Goal: Task Accomplishment & Management: Use online tool/utility

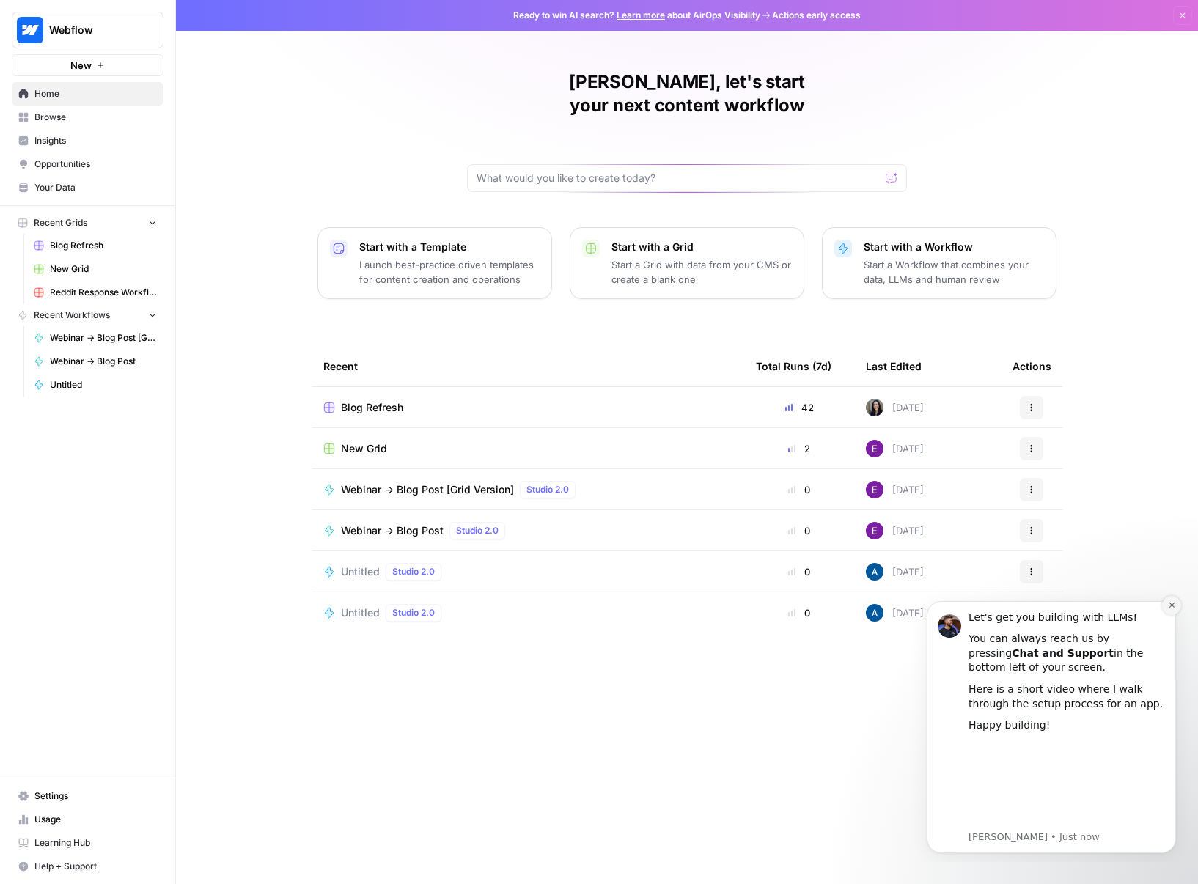
click at [1172, 602] on icon "Dismiss notification" at bounding box center [1172, 605] width 8 height 8
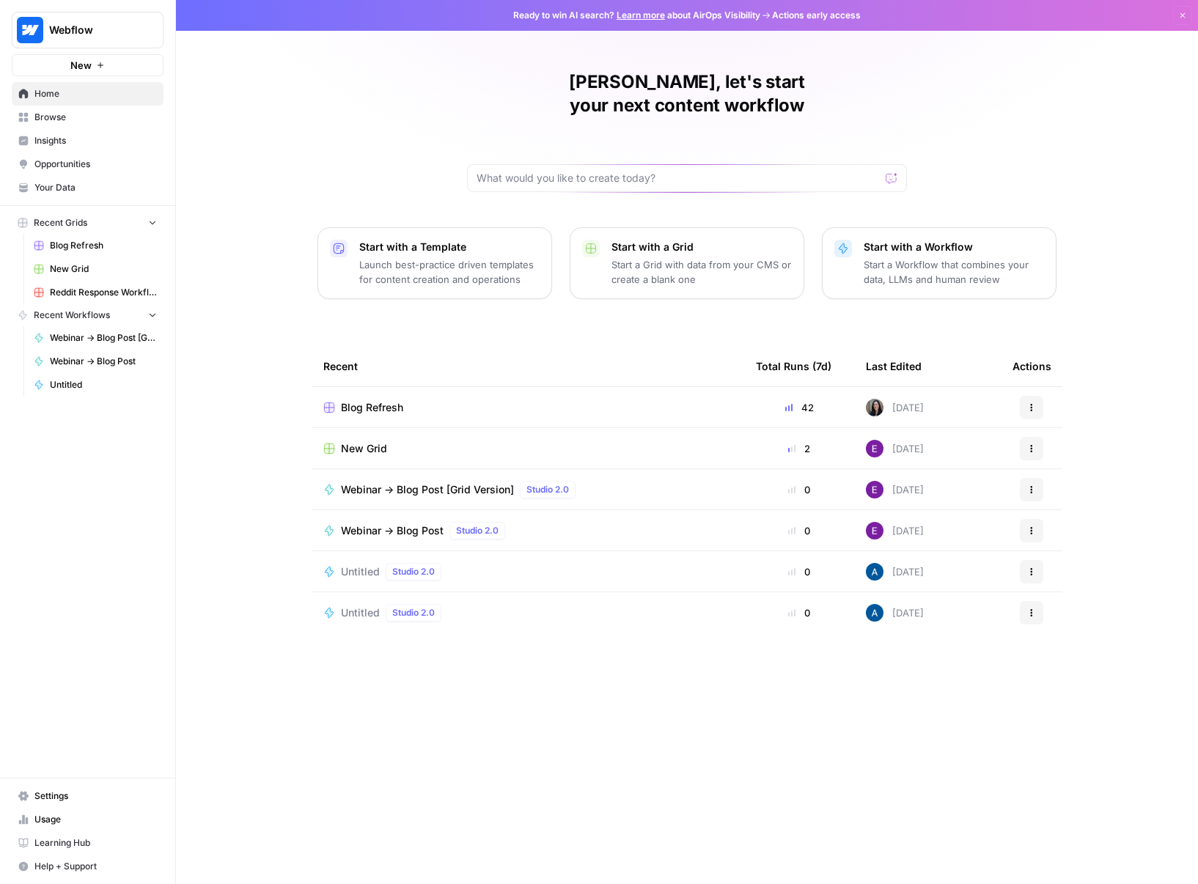
click at [584, 400] on div "Blog Refresh" at bounding box center [527, 407] width 409 height 15
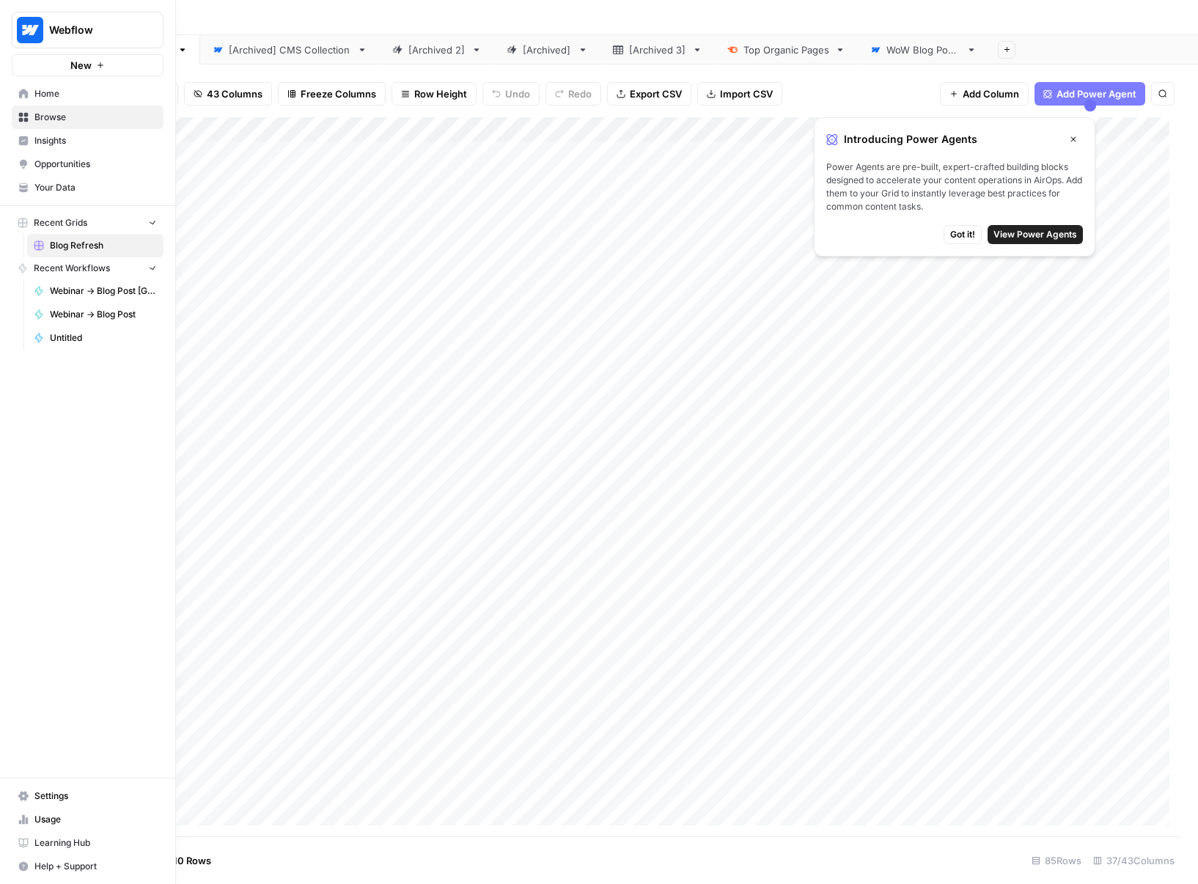
drag, startPoint x: 28, startPoint y: 91, endPoint x: 87, endPoint y: 108, distance: 61.7
click at [28, 91] on icon at bounding box center [23, 94] width 10 height 10
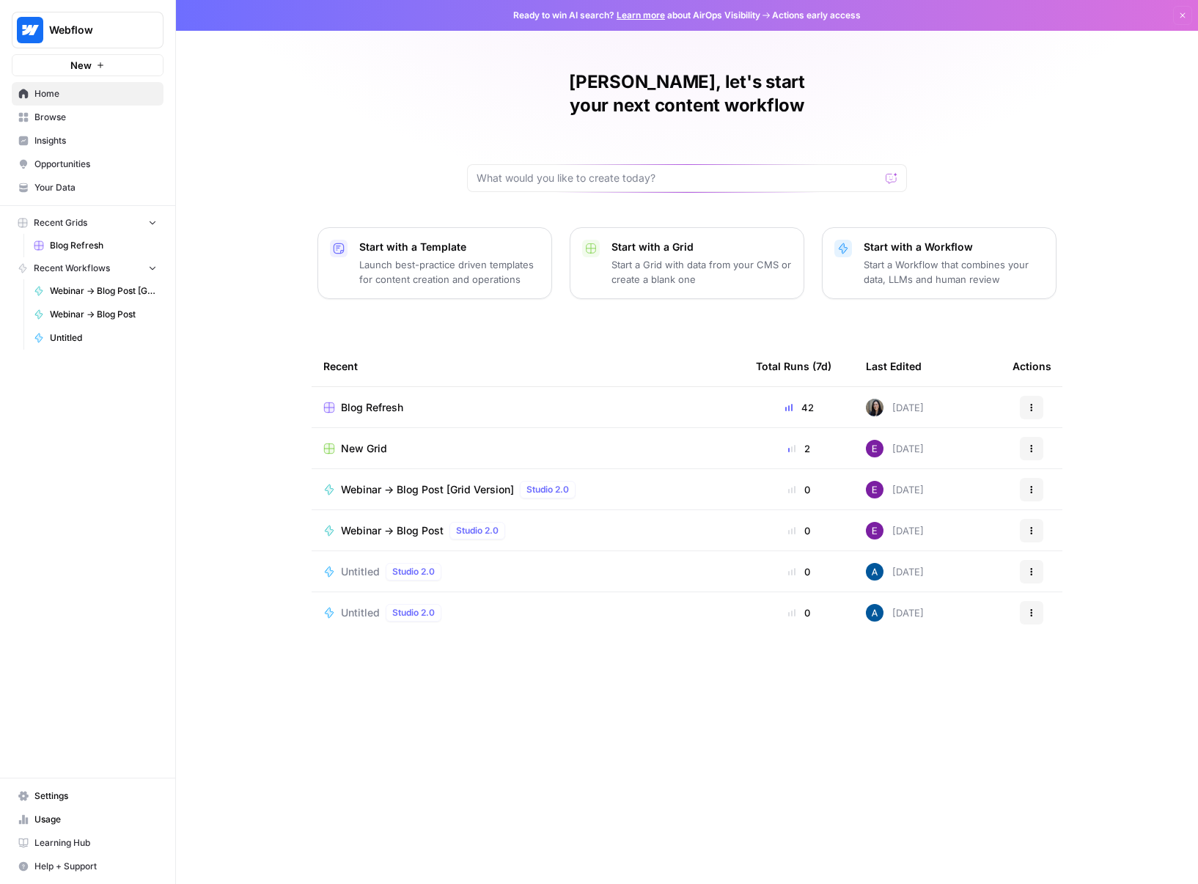
click at [107, 114] on span "Browse" at bounding box center [95, 117] width 122 height 13
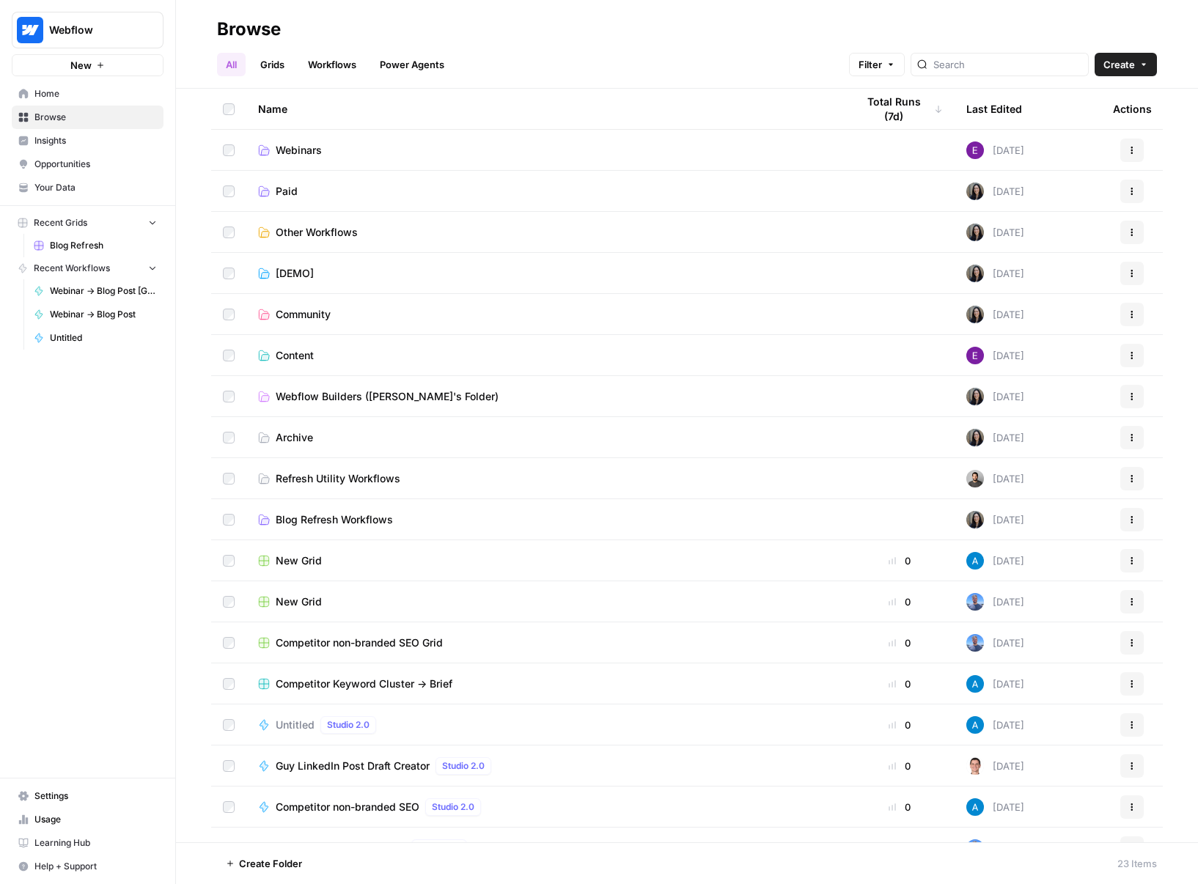
click at [330, 66] on link "Workflows" at bounding box center [332, 64] width 66 height 23
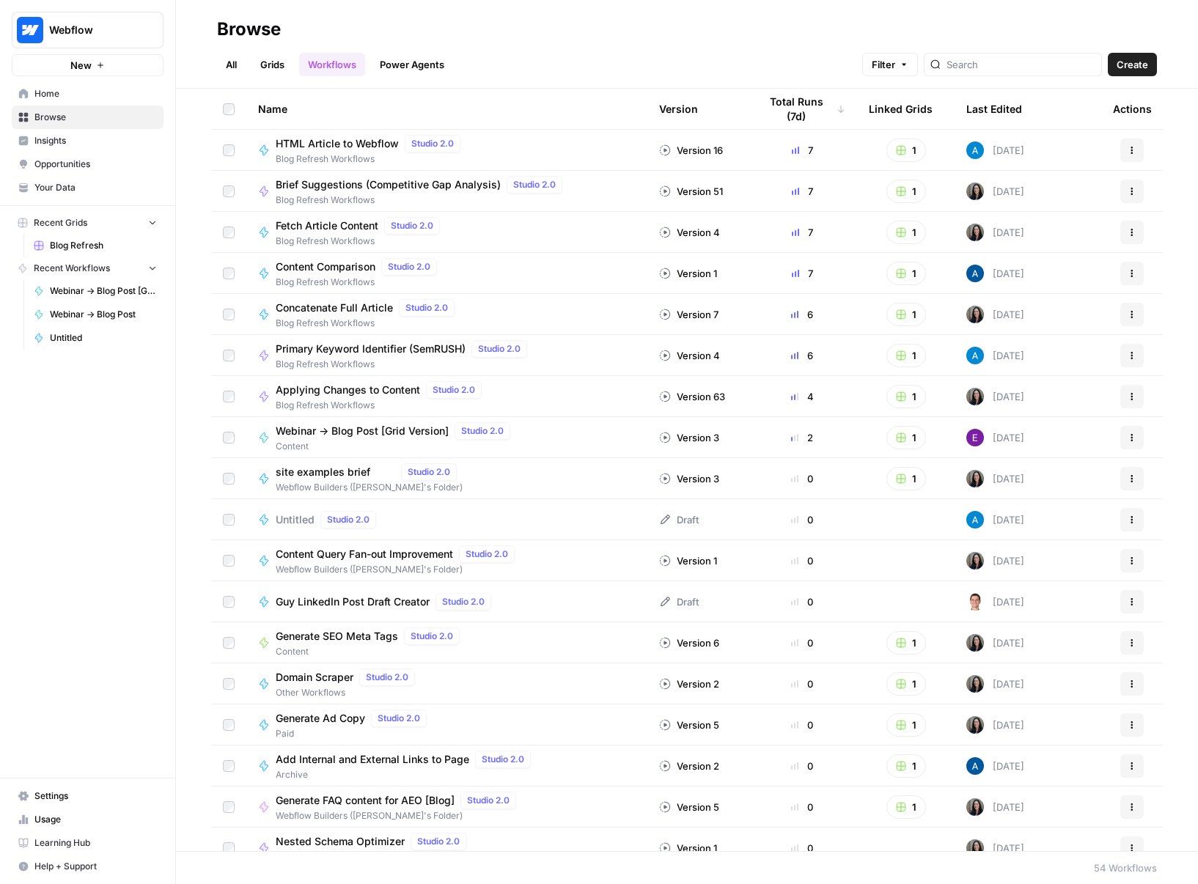
click at [277, 60] on link "Grids" at bounding box center [273, 64] width 42 height 23
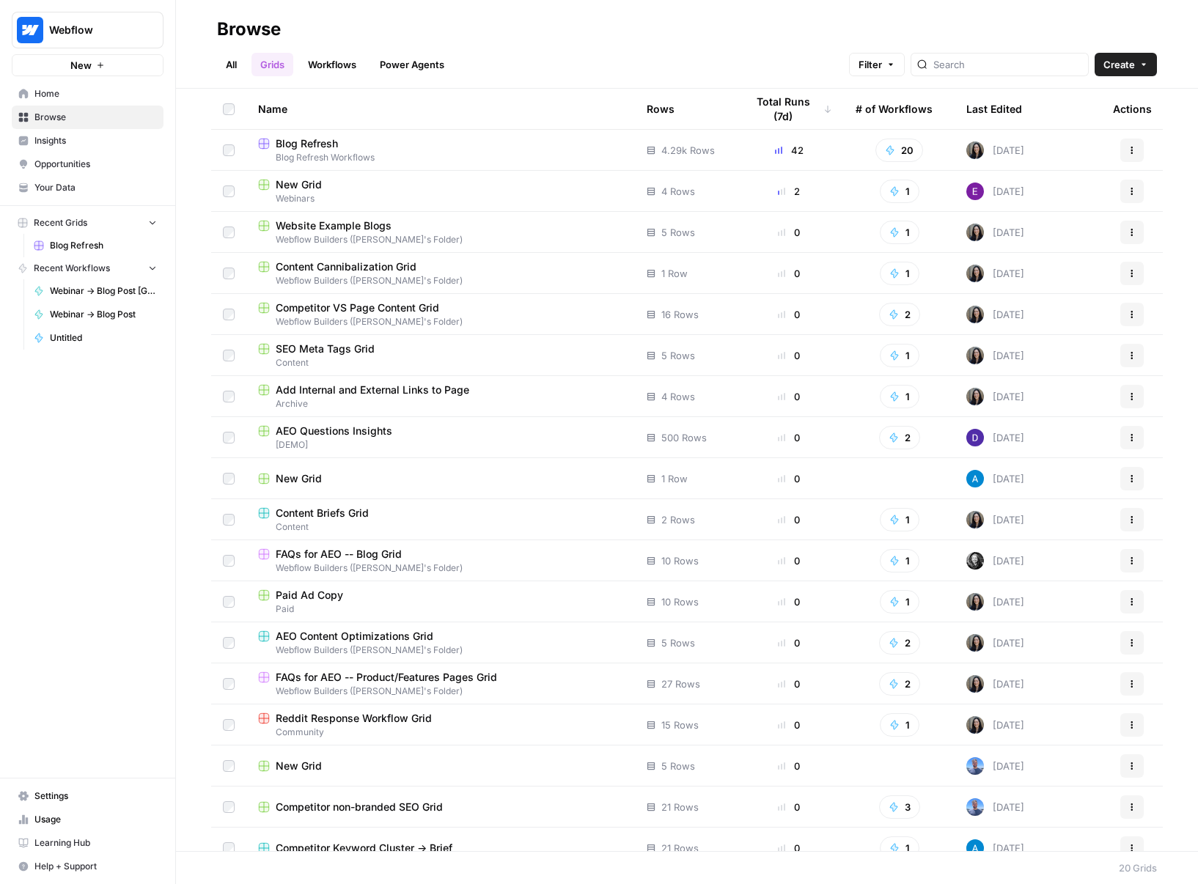
click at [208, 67] on header "Browse All Grids Workflows Power Agents Filter Create" at bounding box center [687, 44] width 1022 height 89
click at [232, 65] on link "All" at bounding box center [231, 64] width 29 height 23
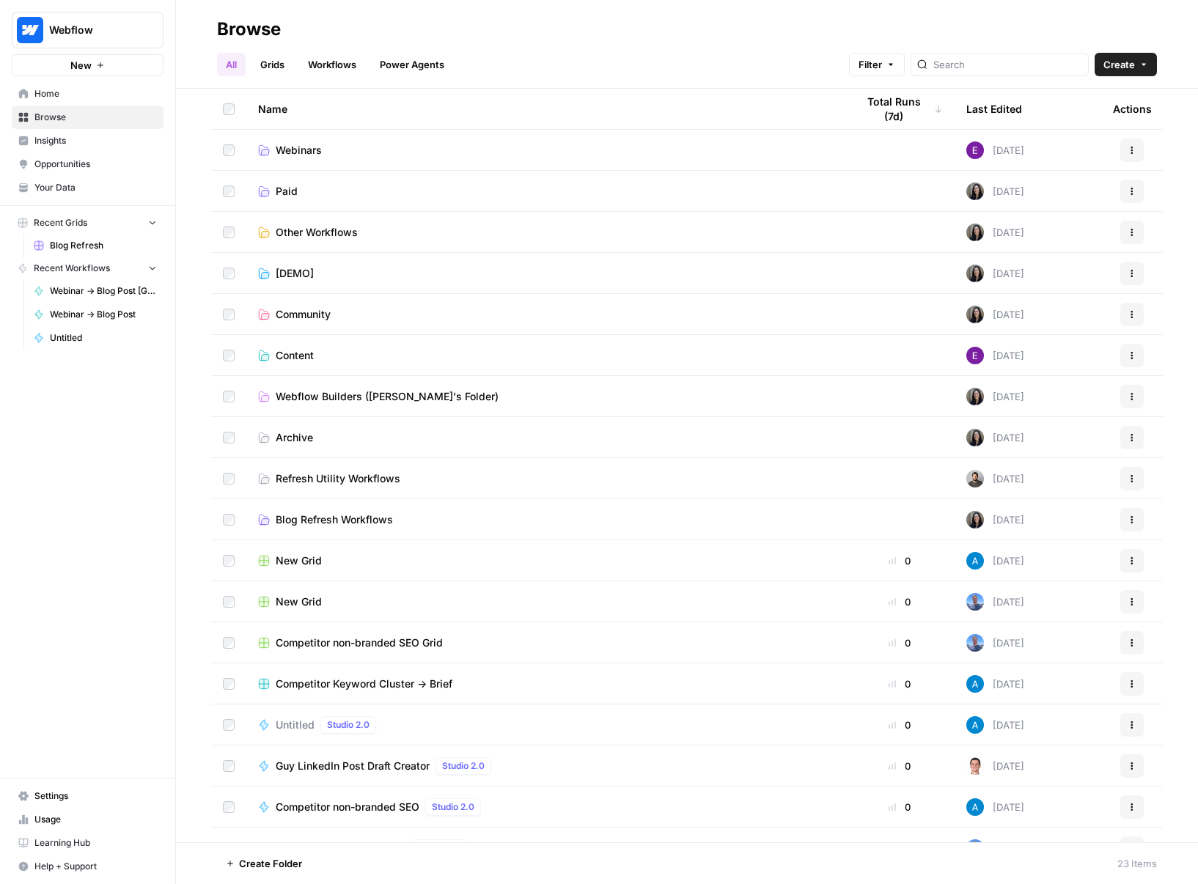
click at [296, 351] on span "Content" at bounding box center [295, 355] width 38 height 15
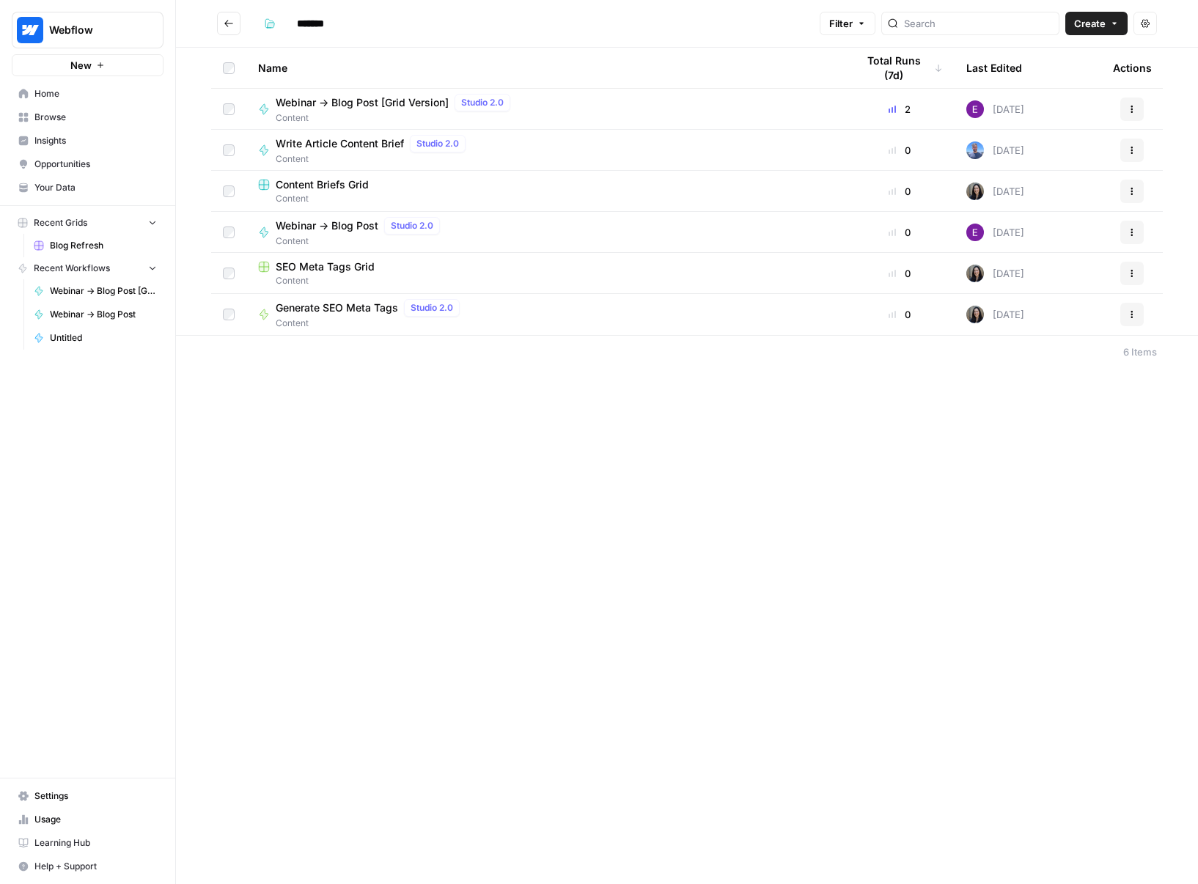
click at [241, 22] on h2 "*******" at bounding box center [515, 23] width 597 height 23
click at [221, 33] on button "Go back" at bounding box center [228, 23] width 23 height 23
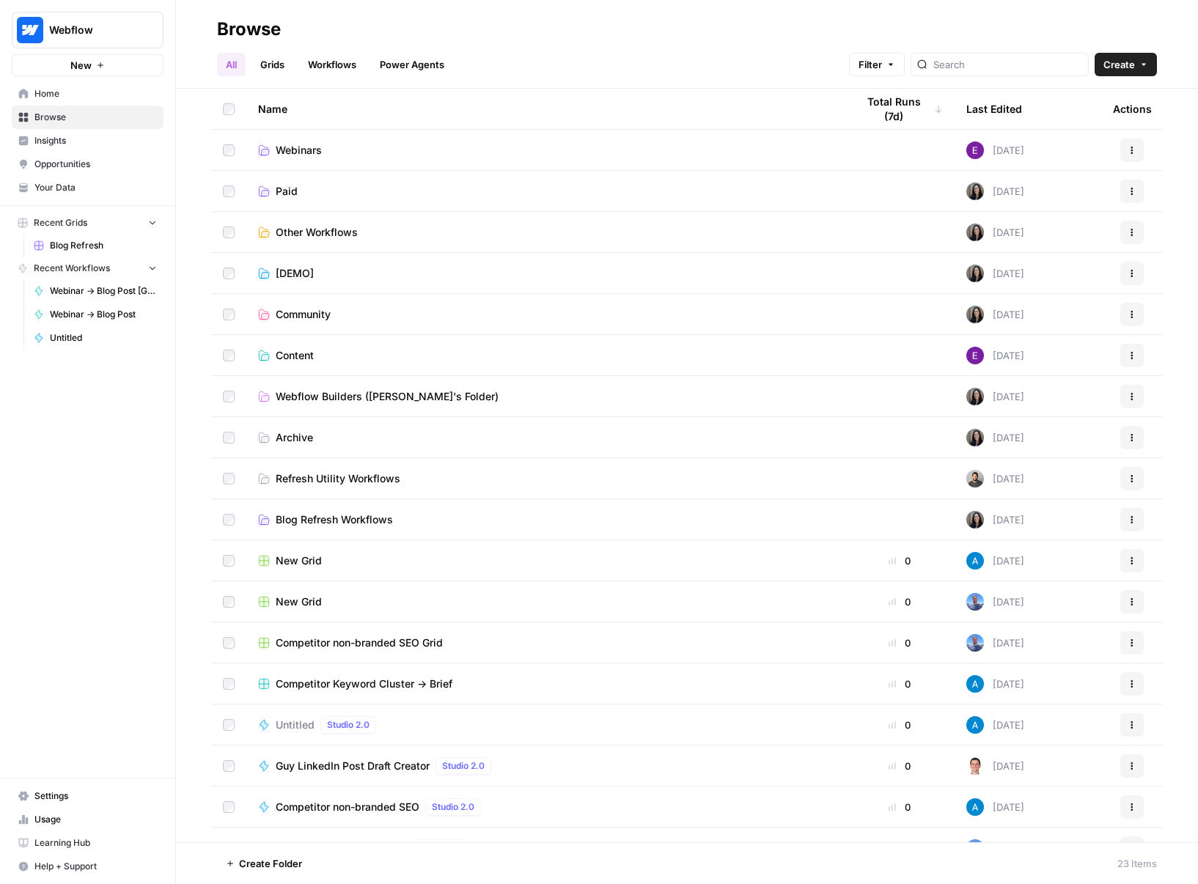
click at [399, 524] on link "Blog Refresh Workflows" at bounding box center [545, 520] width 575 height 15
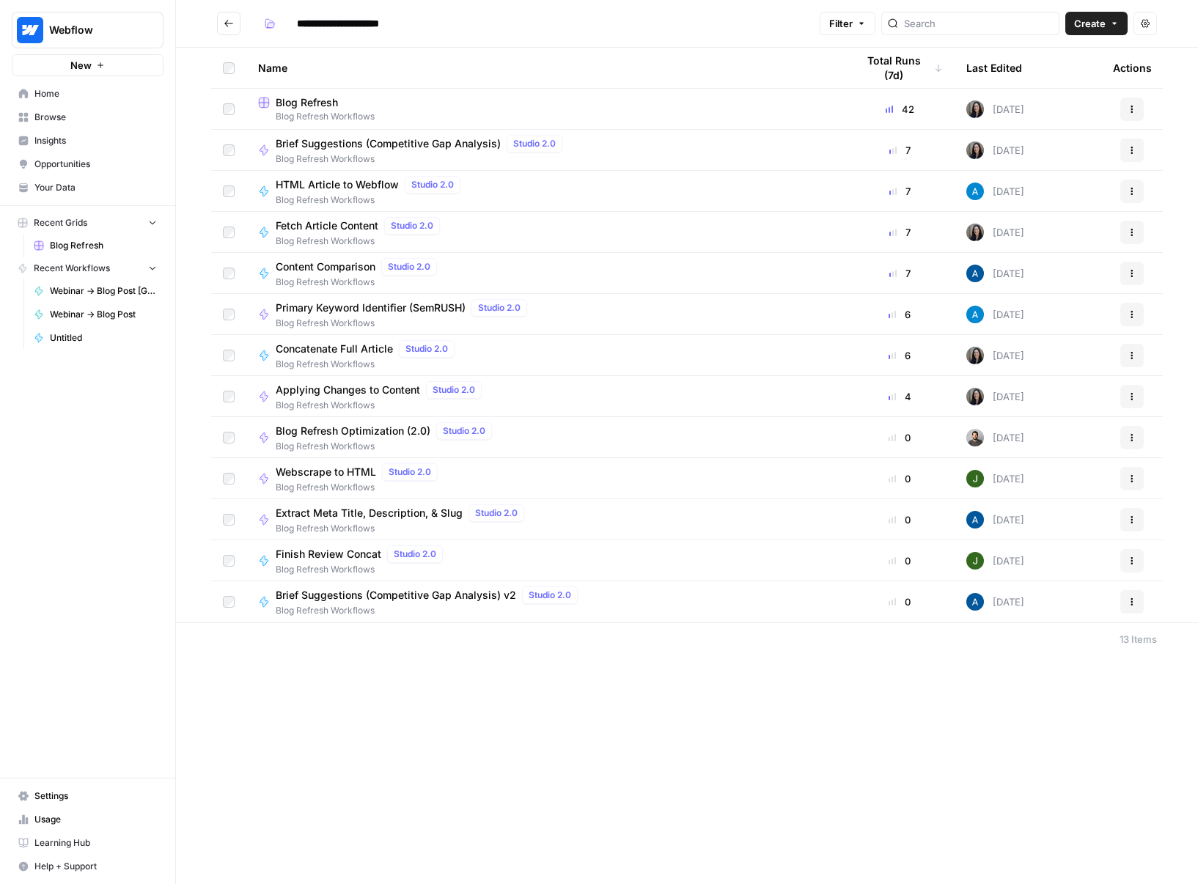
click at [323, 112] on span "Blog Refresh Workflows" at bounding box center [545, 116] width 575 height 13
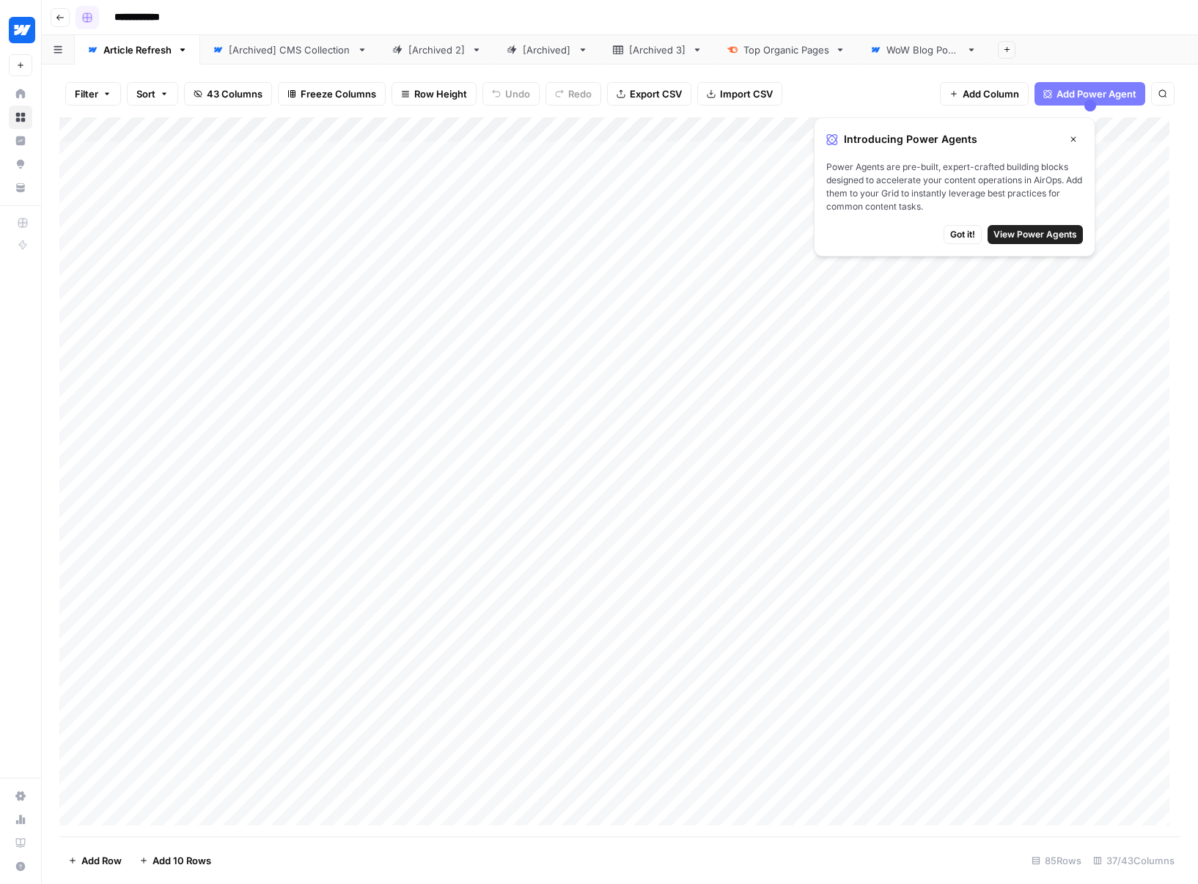
click at [62, 18] on icon "button" at bounding box center [60, 17] width 9 height 9
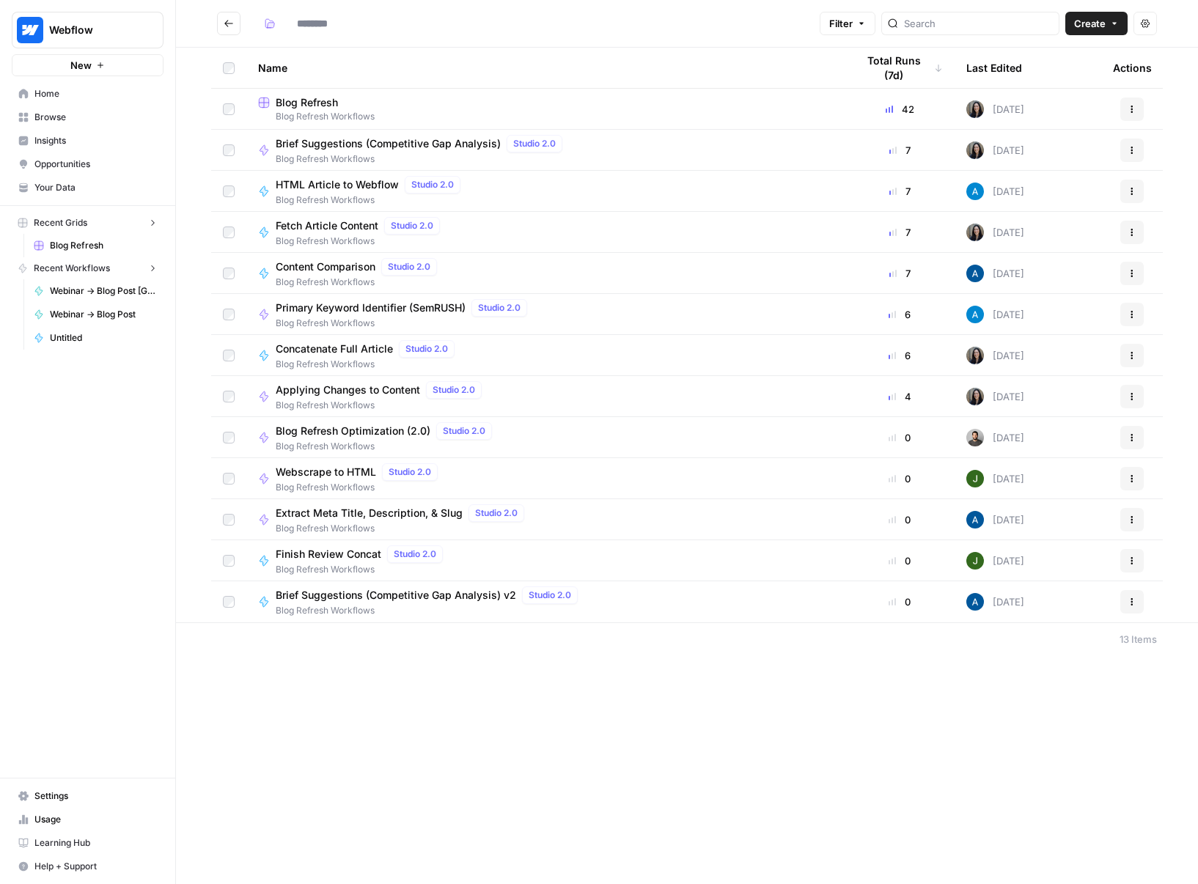
type input "**********"
click at [329, 110] on span "Blog Refresh Workflows" at bounding box center [545, 116] width 575 height 13
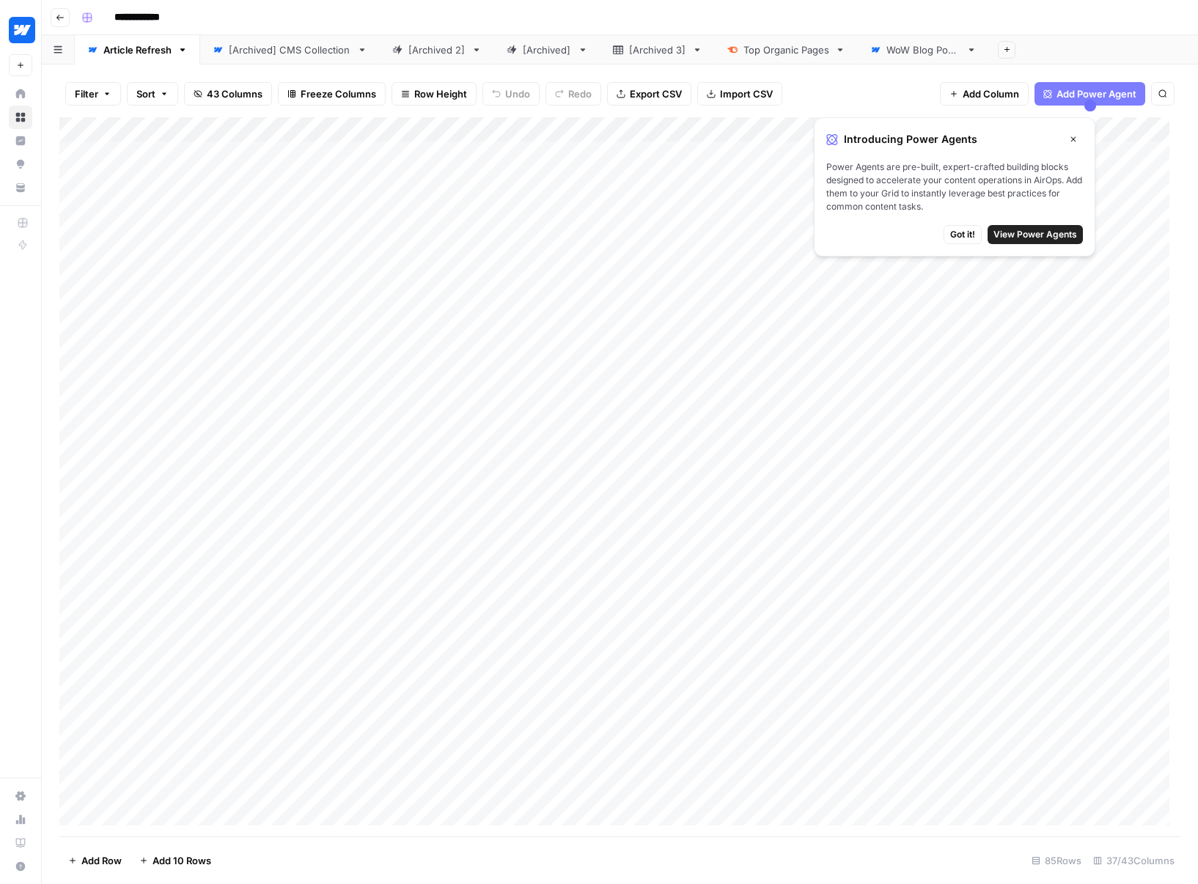
click at [1066, 139] on button "Close" at bounding box center [1073, 139] width 19 height 19
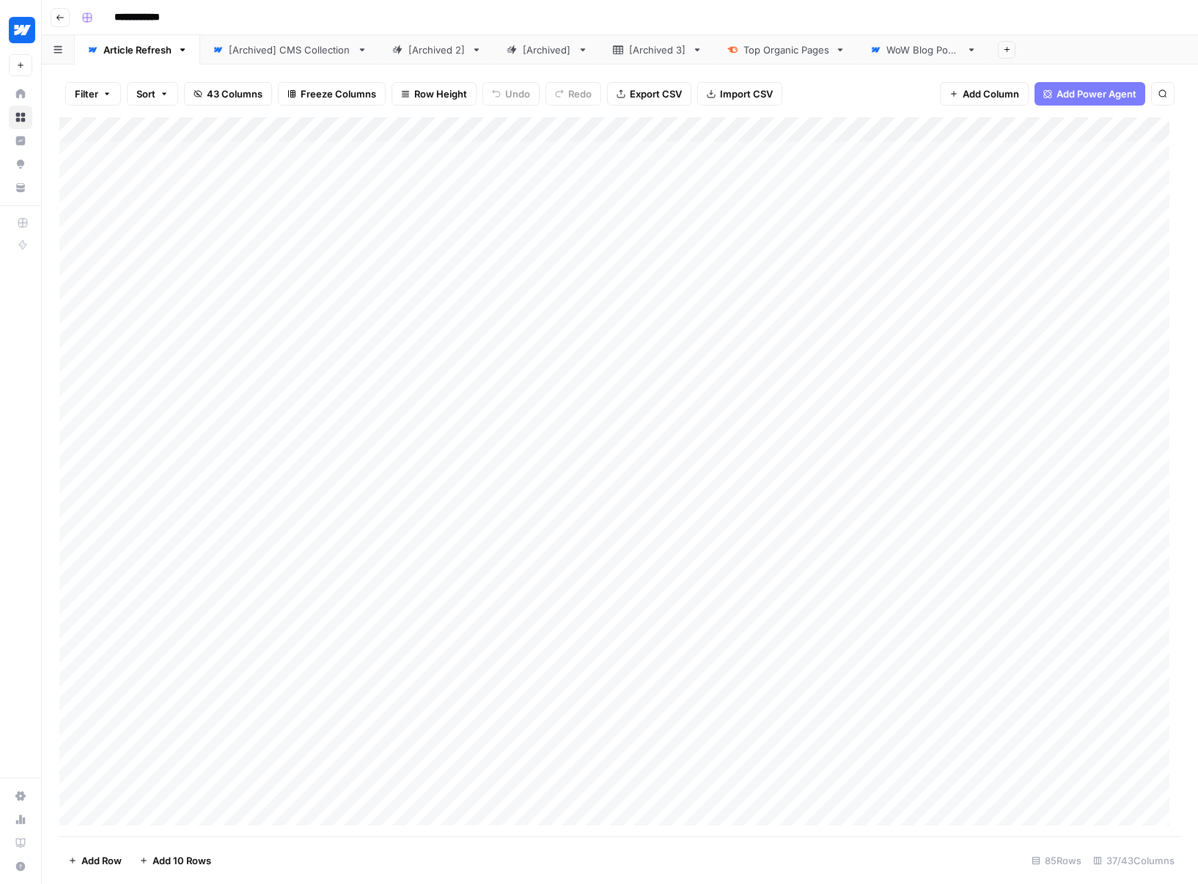
click at [647, 122] on div "Add Column" at bounding box center [619, 476] width 1121 height 719
click at [906, 78] on div "Filter Sort 43 Columns Freeze Columns Row Height Undo Redo Export CSV Import CS…" at bounding box center [619, 93] width 1121 height 47
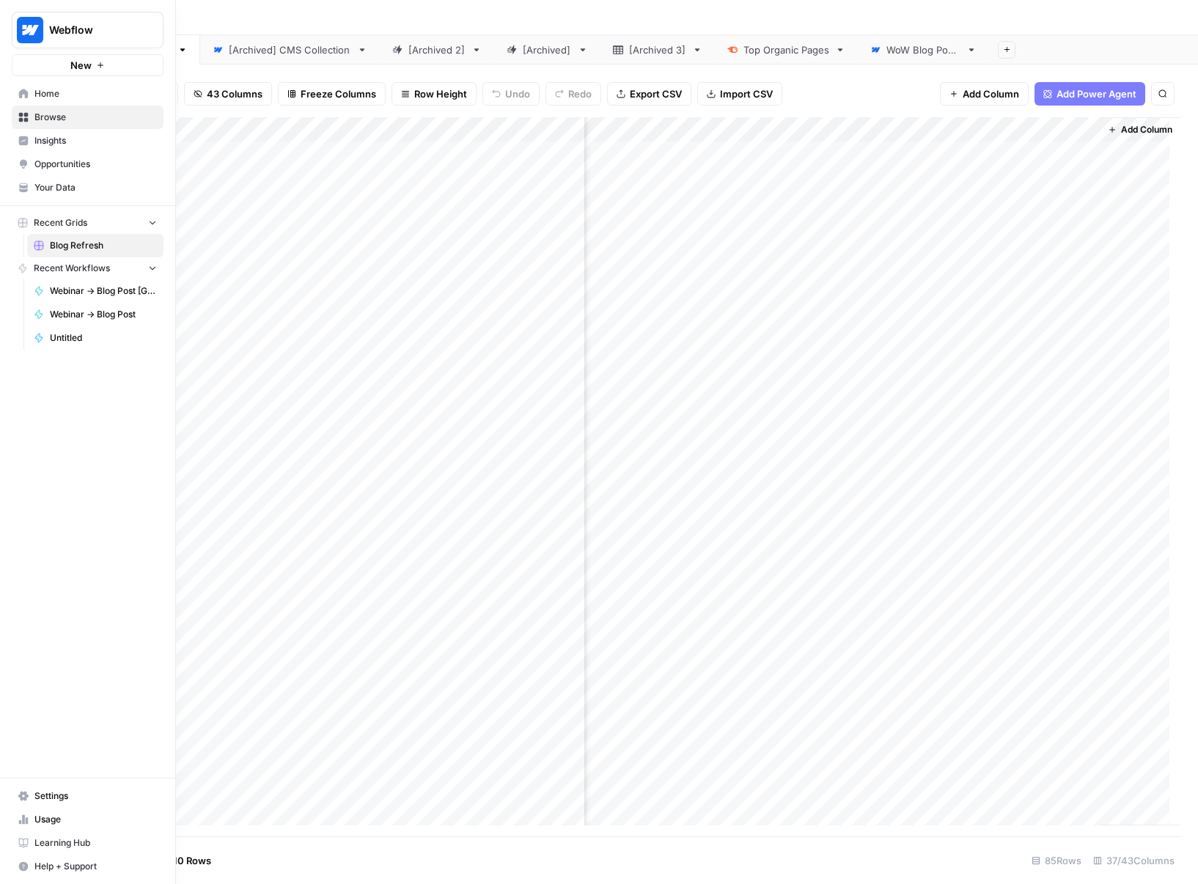
click at [114, 96] on span "Home" at bounding box center [95, 93] width 122 height 13
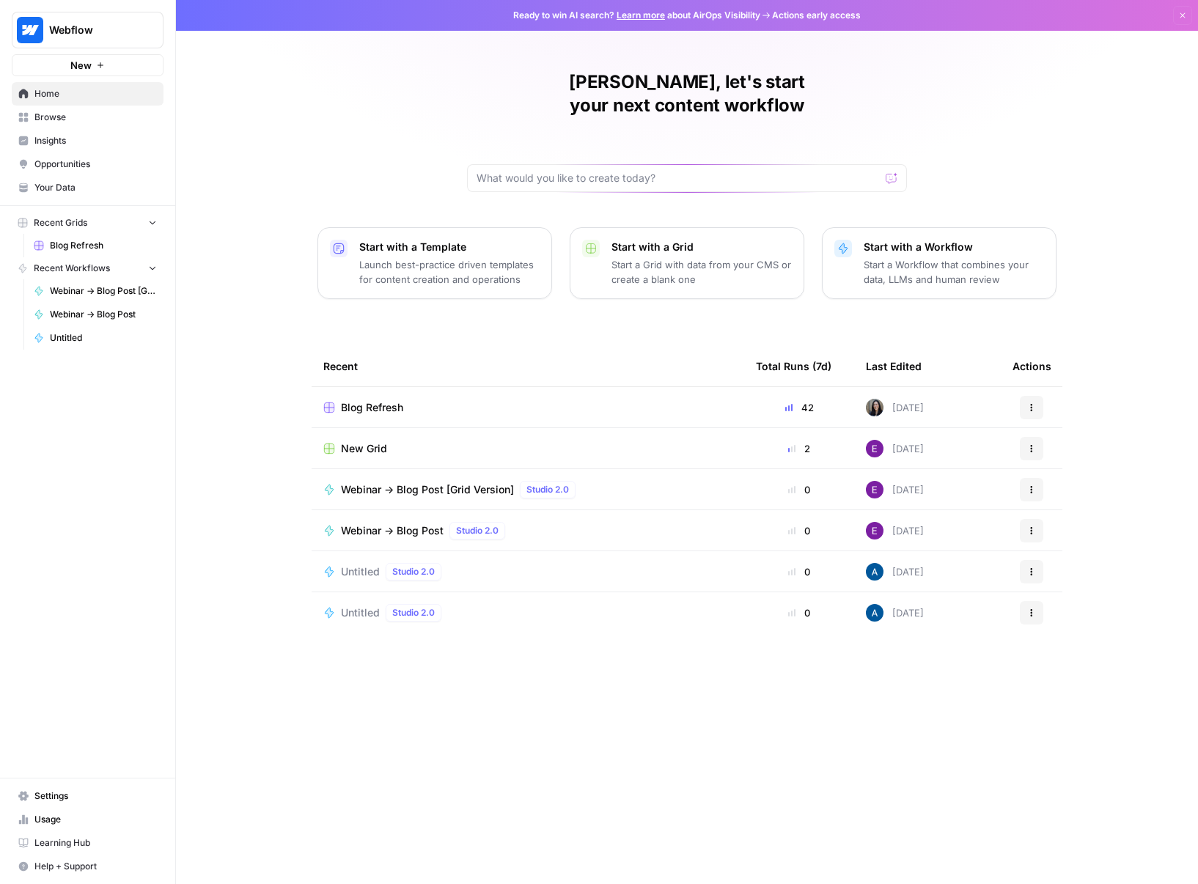
click at [103, 108] on link "Browse" at bounding box center [88, 117] width 152 height 23
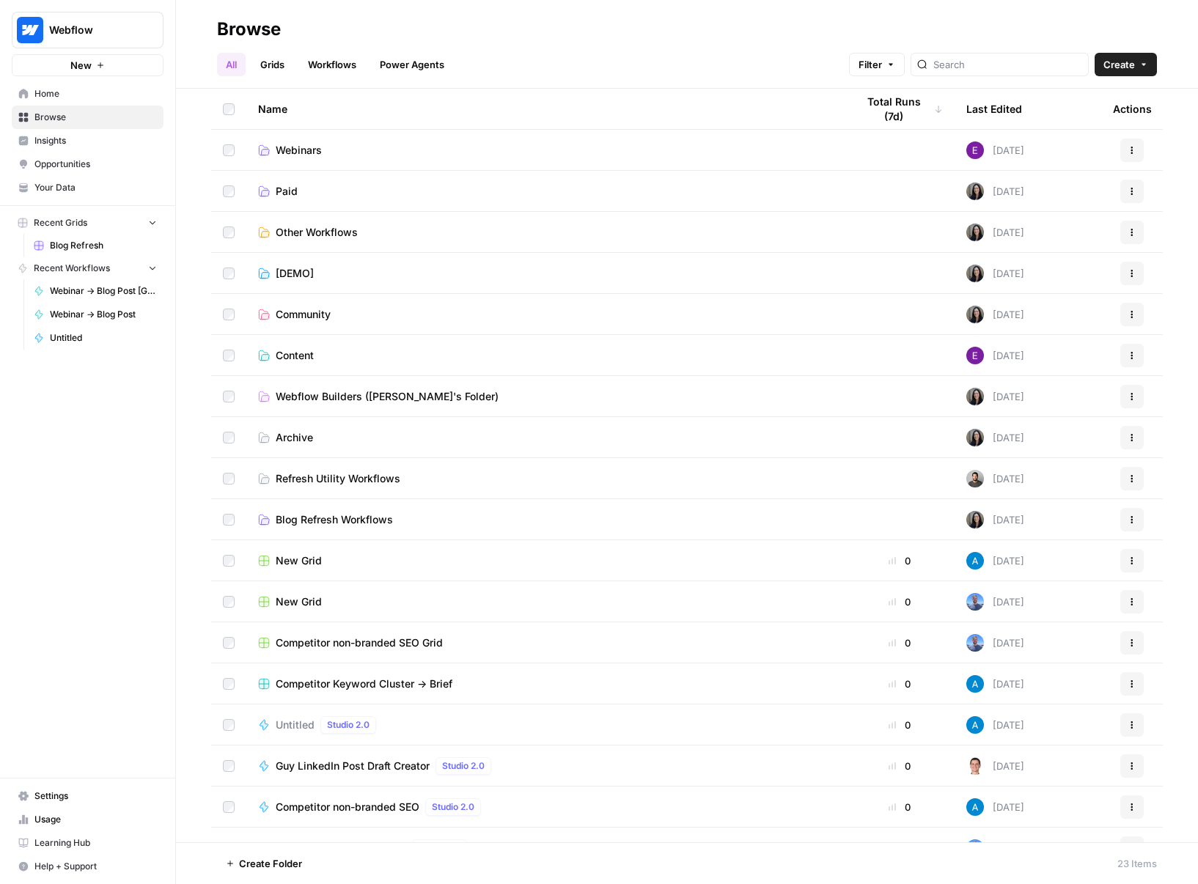
click at [364, 518] on span "Blog Refresh Workflows" at bounding box center [334, 520] width 117 height 15
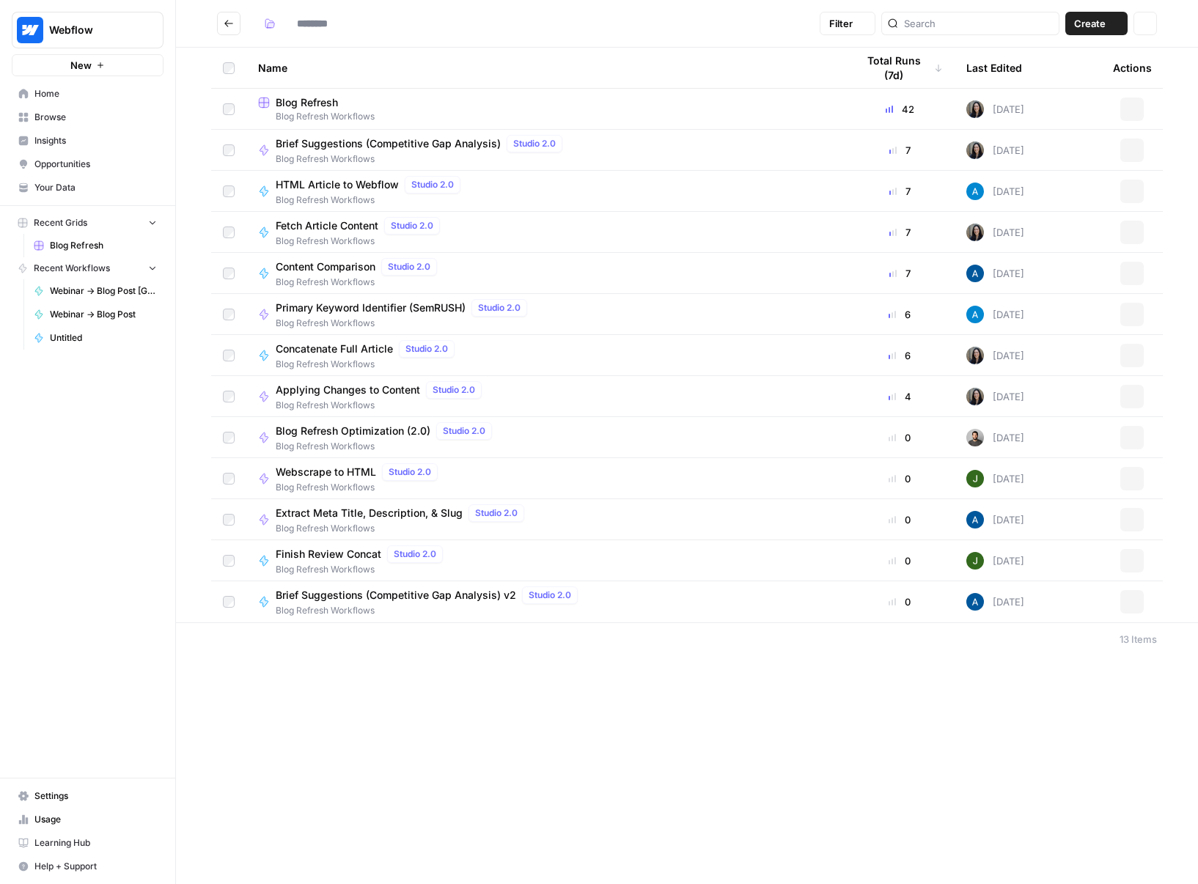
type input "**********"
click at [227, 22] on icon "Go back" at bounding box center [229, 23] width 10 height 10
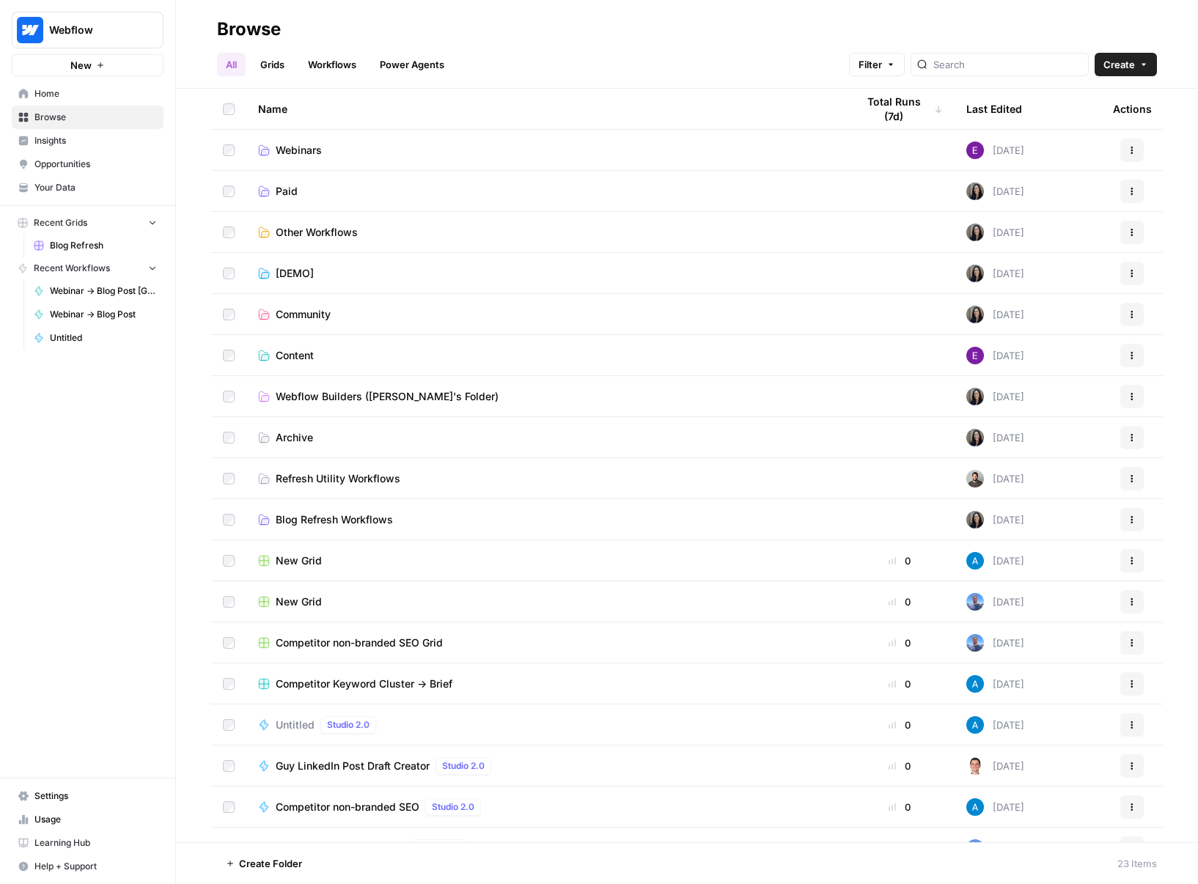
click at [297, 266] on span "[DEMO]" at bounding box center [295, 273] width 38 height 15
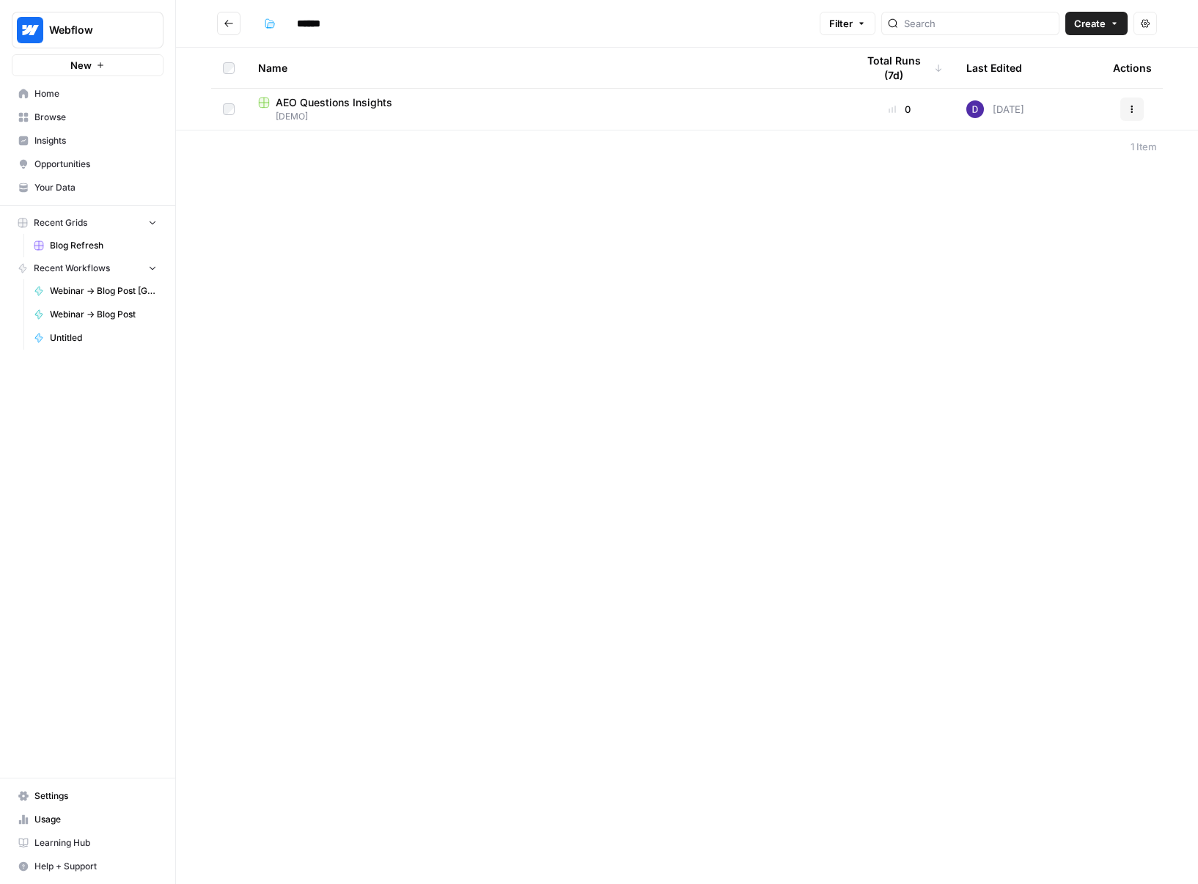
click at [230, 16] on button "Go back" at bounding box center [228, 23] width 23 height 23
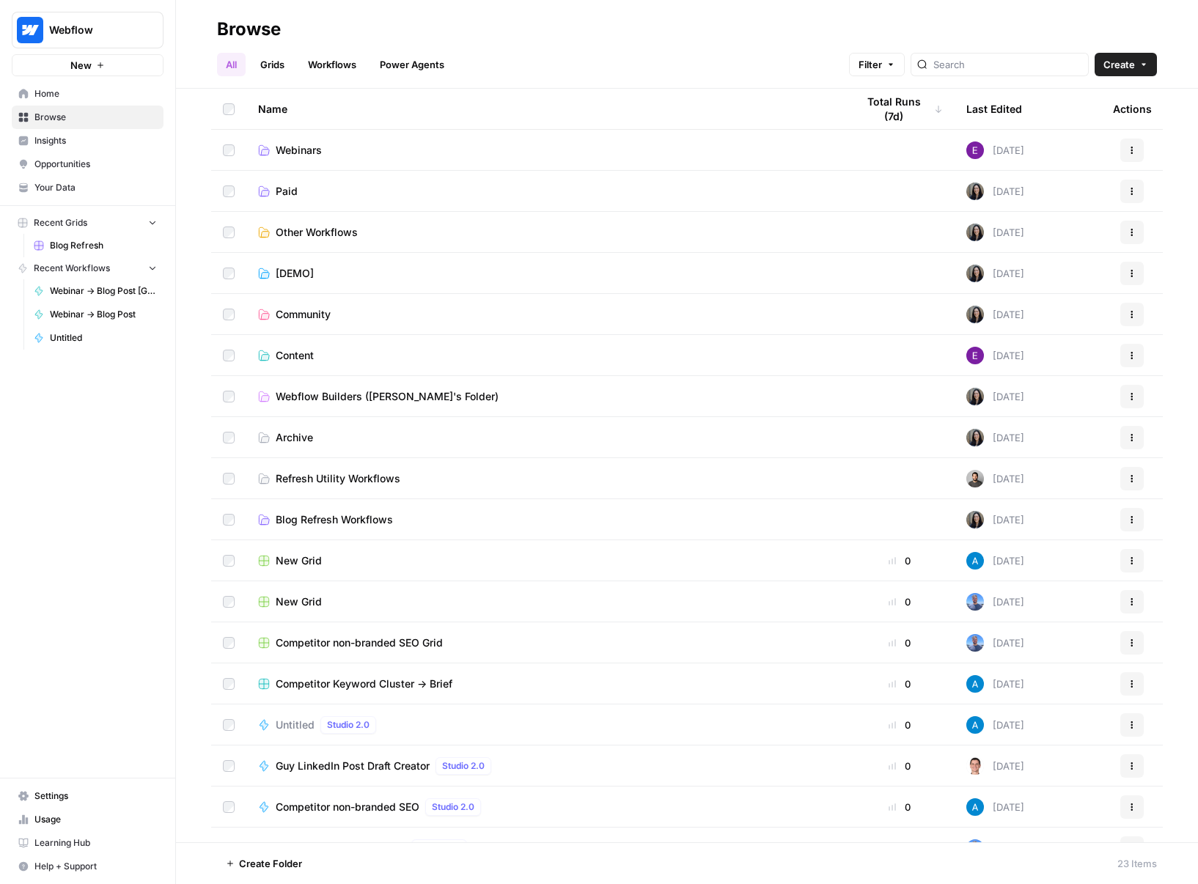
click at [389, 395] on span "Webflow Builders (Vivian's Folder)" at bounding box center [387, 396] width 223 height 15
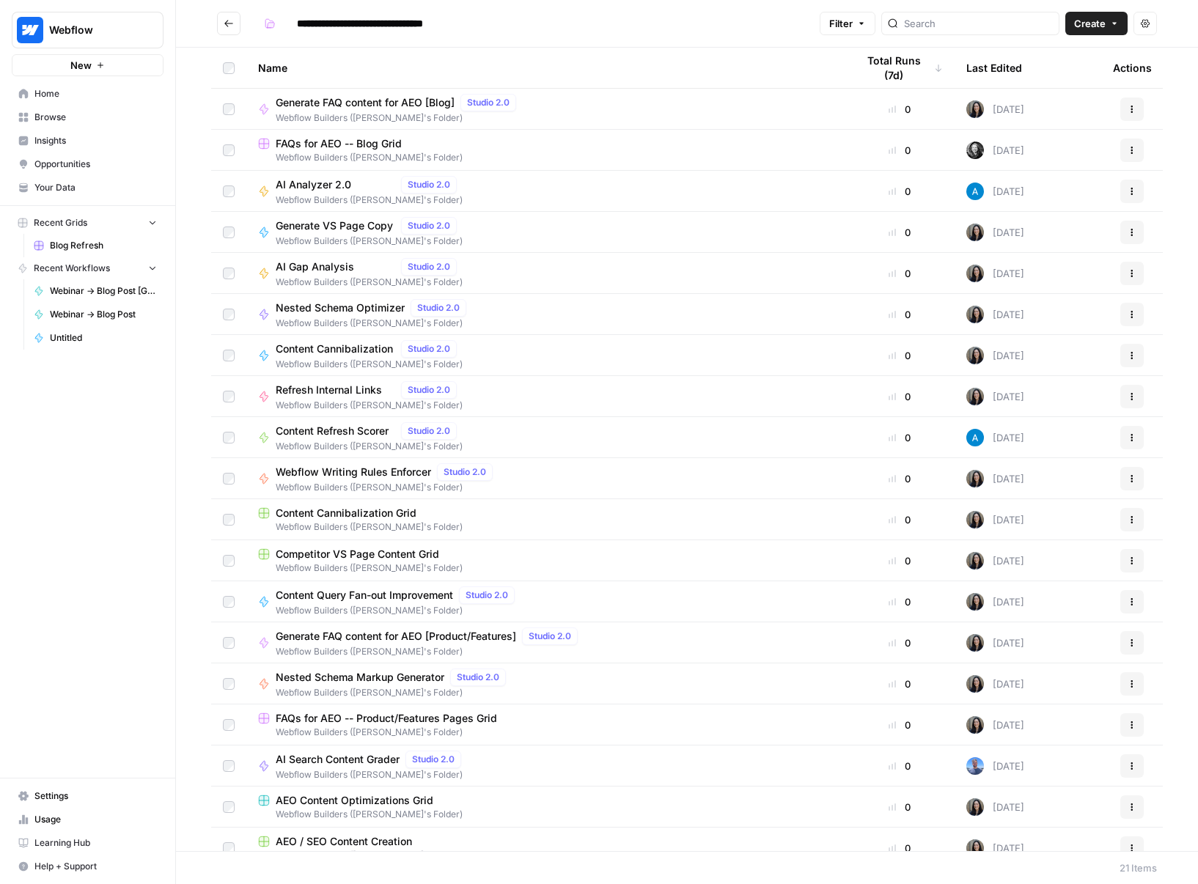
scroll to position [100, 0]
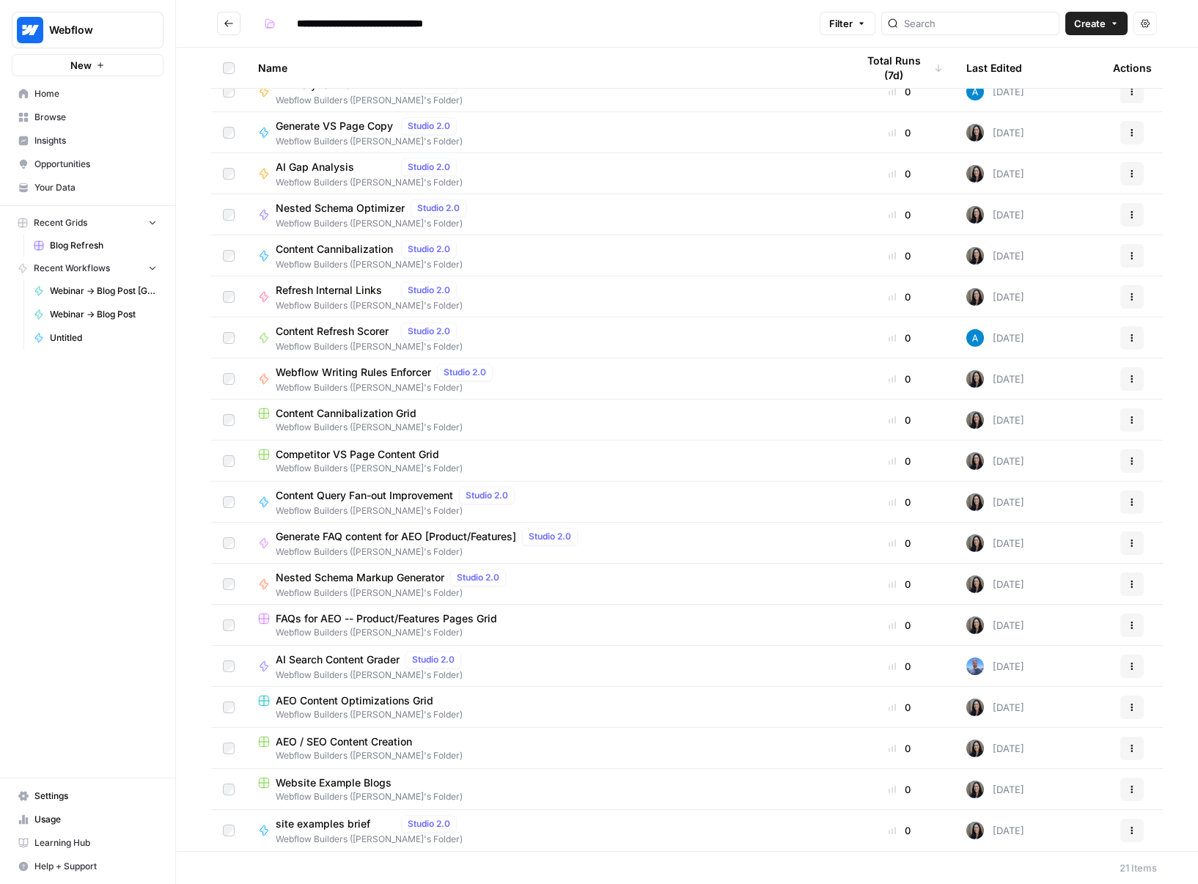
click at [229, 18] on icon "Go back" at bounding box center [229, 23] width 10 height 10
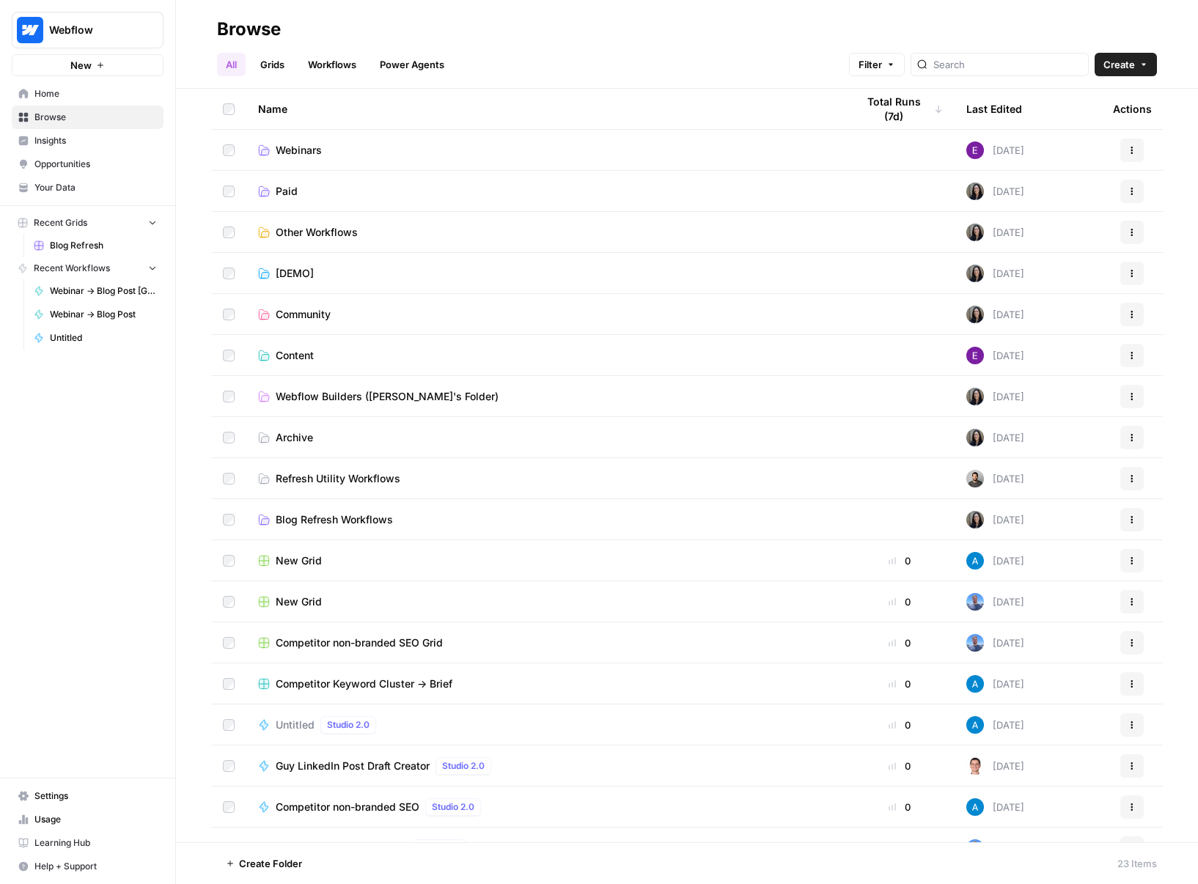
click at [351, 519] on span "Blog Refresh Workflows" at bounding box center [334, 520] width 117 height 15
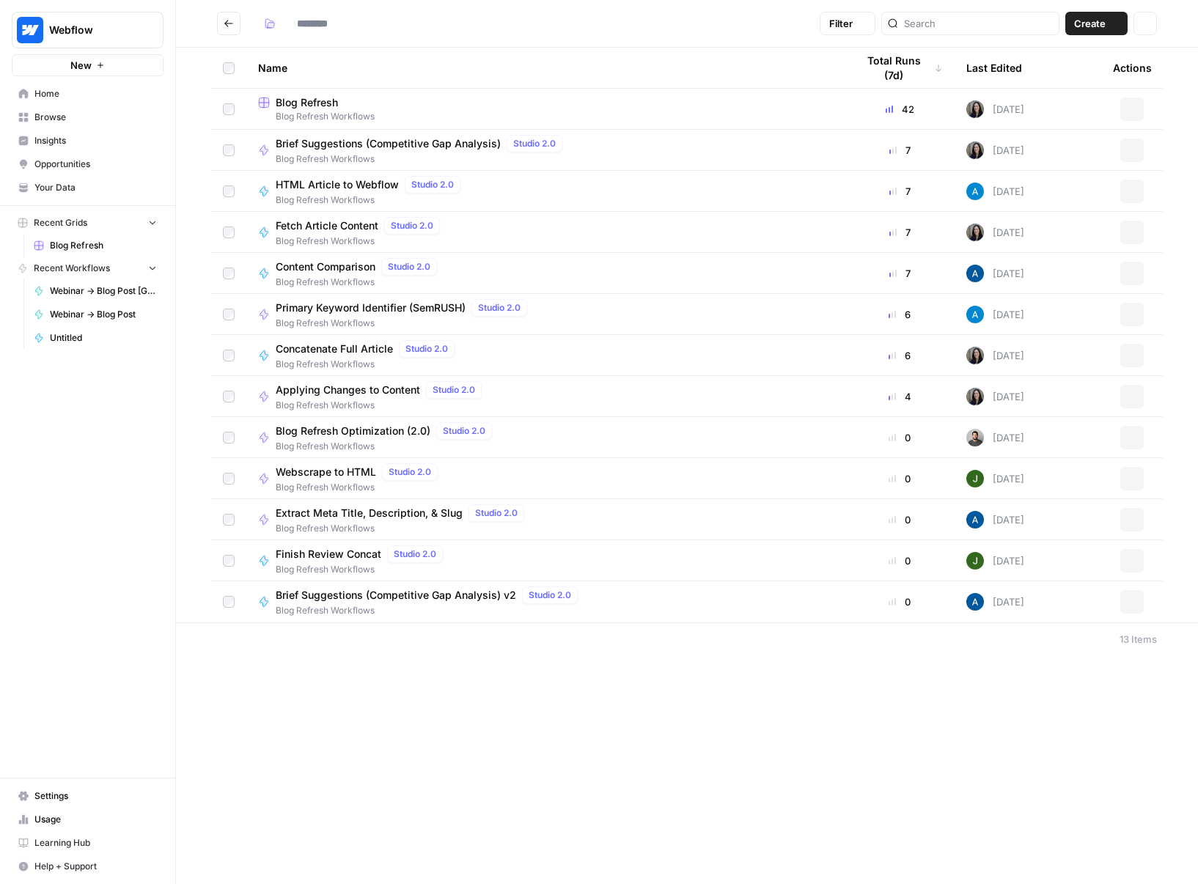
type input "**********"
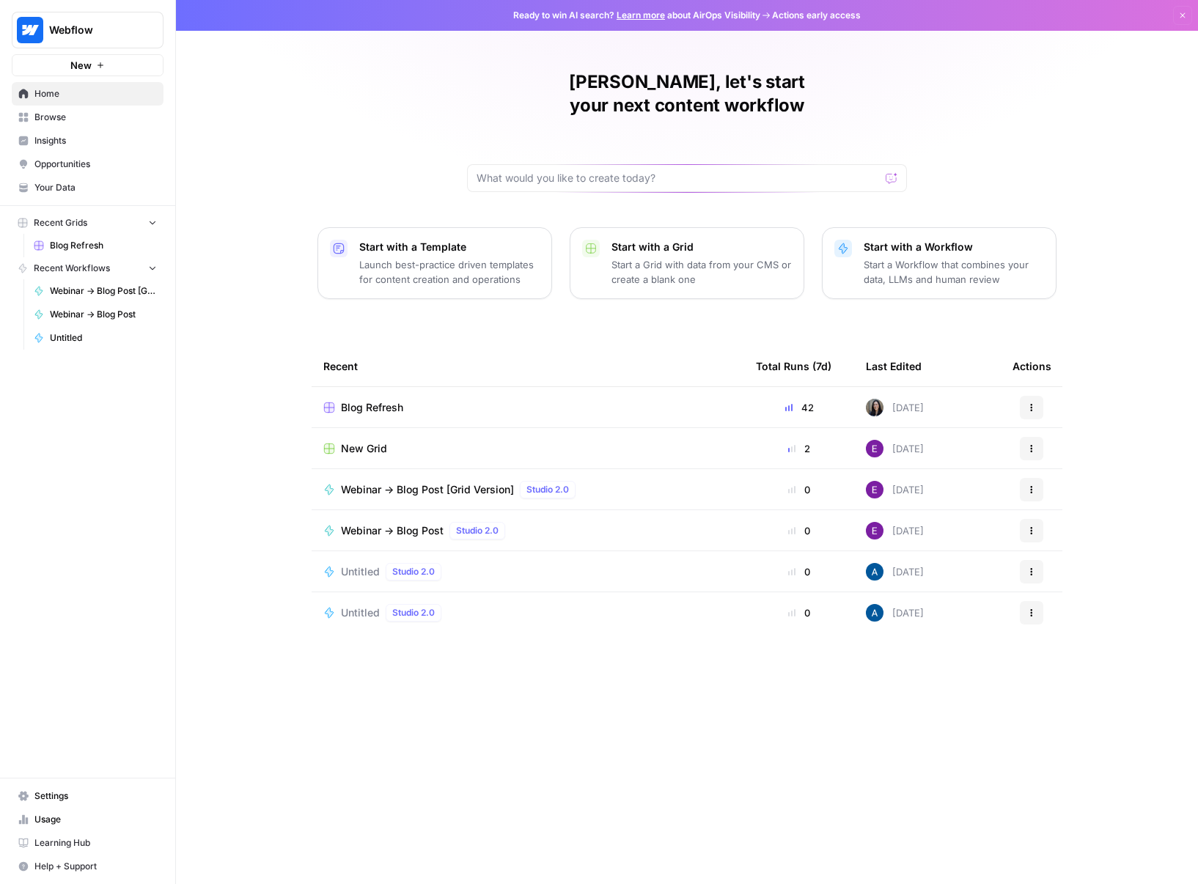
click at [388, 400] on span "Blog Refresh" at bounding box center [372, 407] width 62 height 15
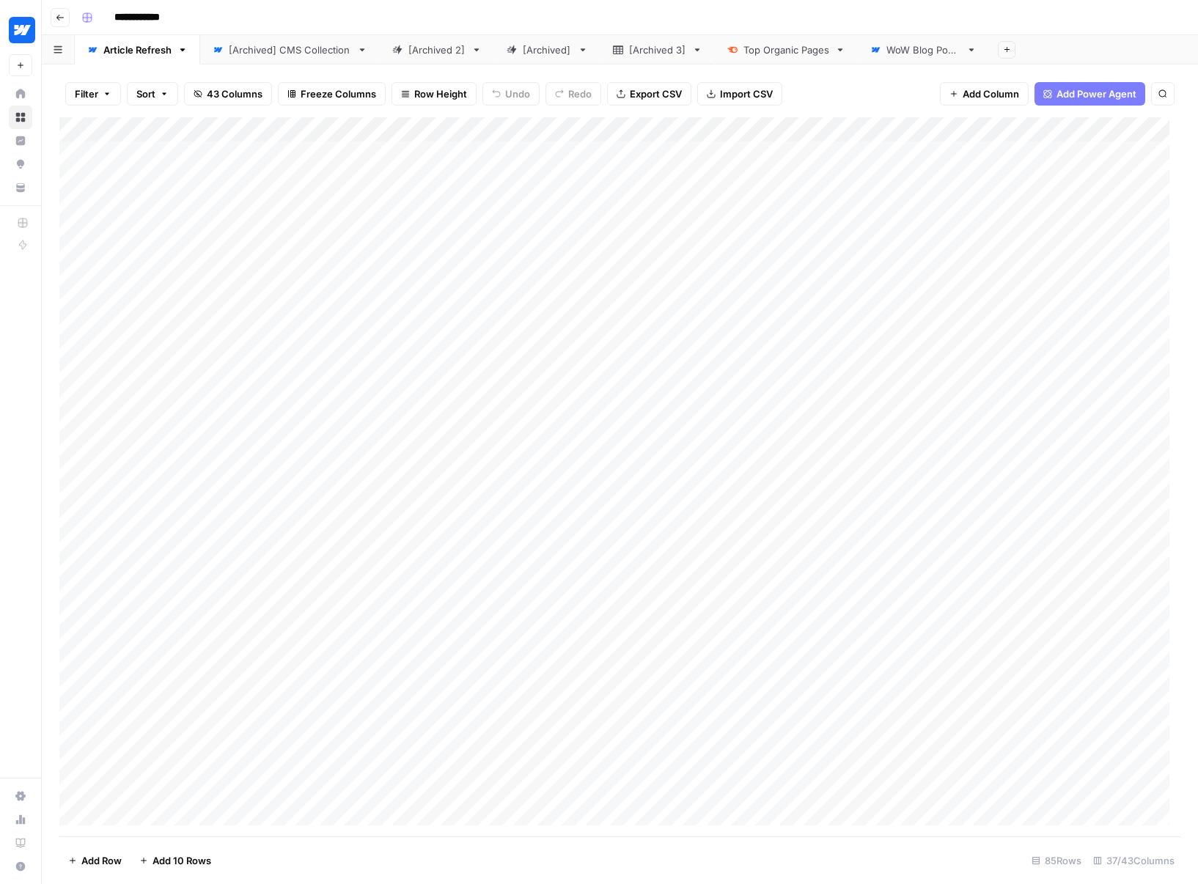
click at [659, 129] on div "Add Column" at bounding box center [619, 476] width 1121 height 719
click at [659, 118] on div at bounding box center [664, 131] width 161 height 29
click at [681, 270] on span "Edit Workflow" at bounding box center [677, 273] width 128 height 15
click at [703, 125] on div "Add Column" at bounding box center [619, 476] width 1121 height 719
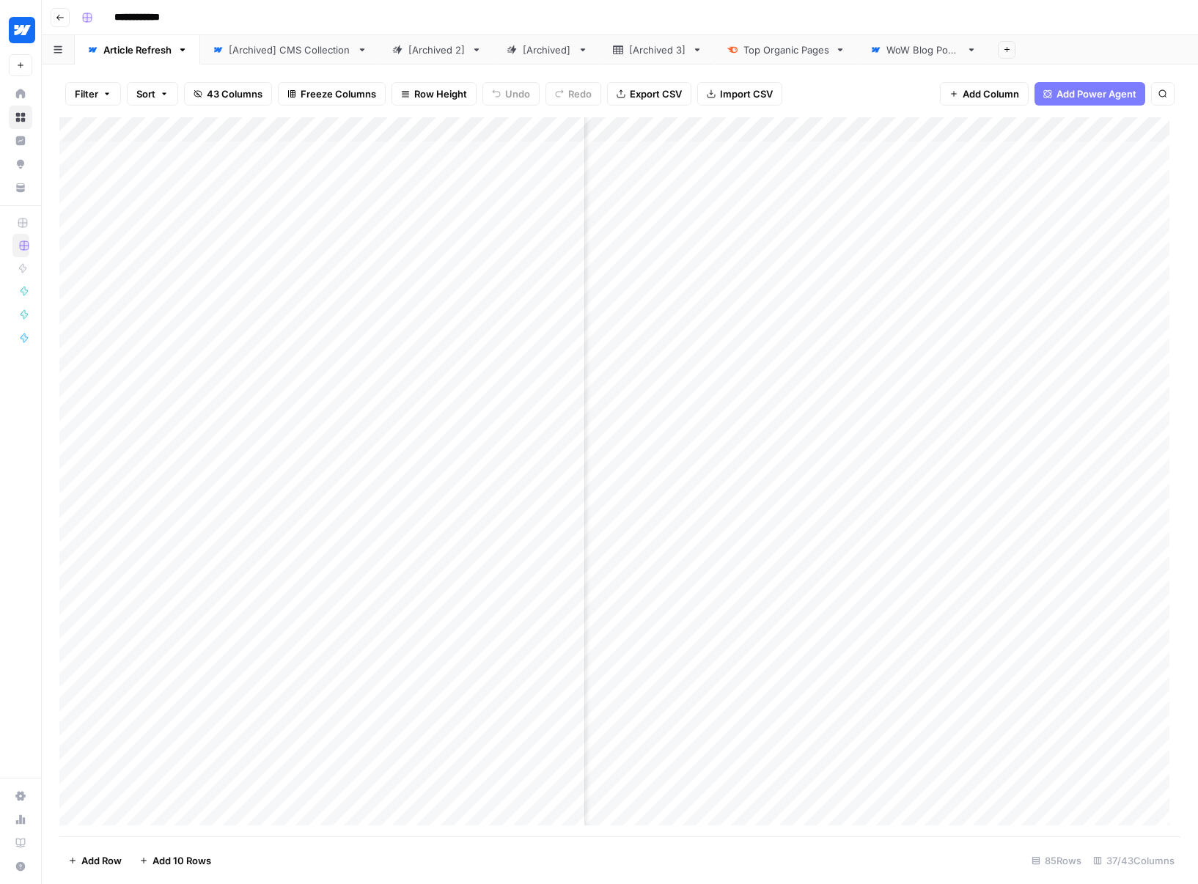
click at [850, 89] on div "Filter Sort 43 Columns Freeze Columns Row Height Undo Redo Export CSV Import CS…" at bounding box center [619, 93] width 1121 height 47
click at [772, 125] on div "Add Column" at bounding box center [619, 476] width 1121 height 719
click at [821, 271] on span "Edit Workflow" at bounding box center [832, 273] width 128 height 15
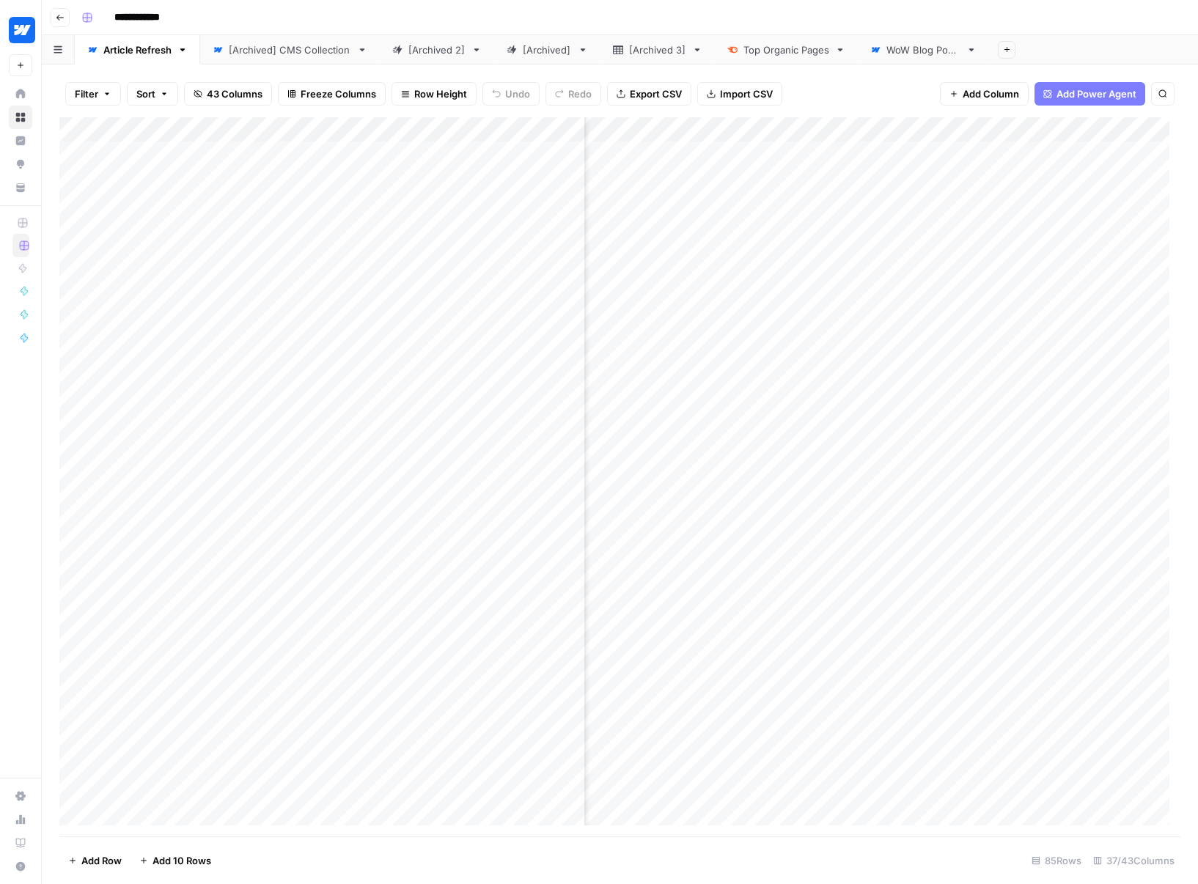
click at [882, 128] on div "Add Column" at bounding box center [619, 476] width 1121 height 719
click at [883, 123] on div at bounding box center [881, 131] width 198 height 29
click at [890, 107] on div "Filter Sort 43 Columns Freeze Columns Row Height Undo Redo Export CSV Import CS…" at bounding box center [619, 93] width 1121 height 47
click at [884, 125] on div "Add Column" at bounding box center [619, 476] width 1121 height 719
click at [834, 276] on span "Edit Workflow" at bounding box center [874, 273] width 128 height 15
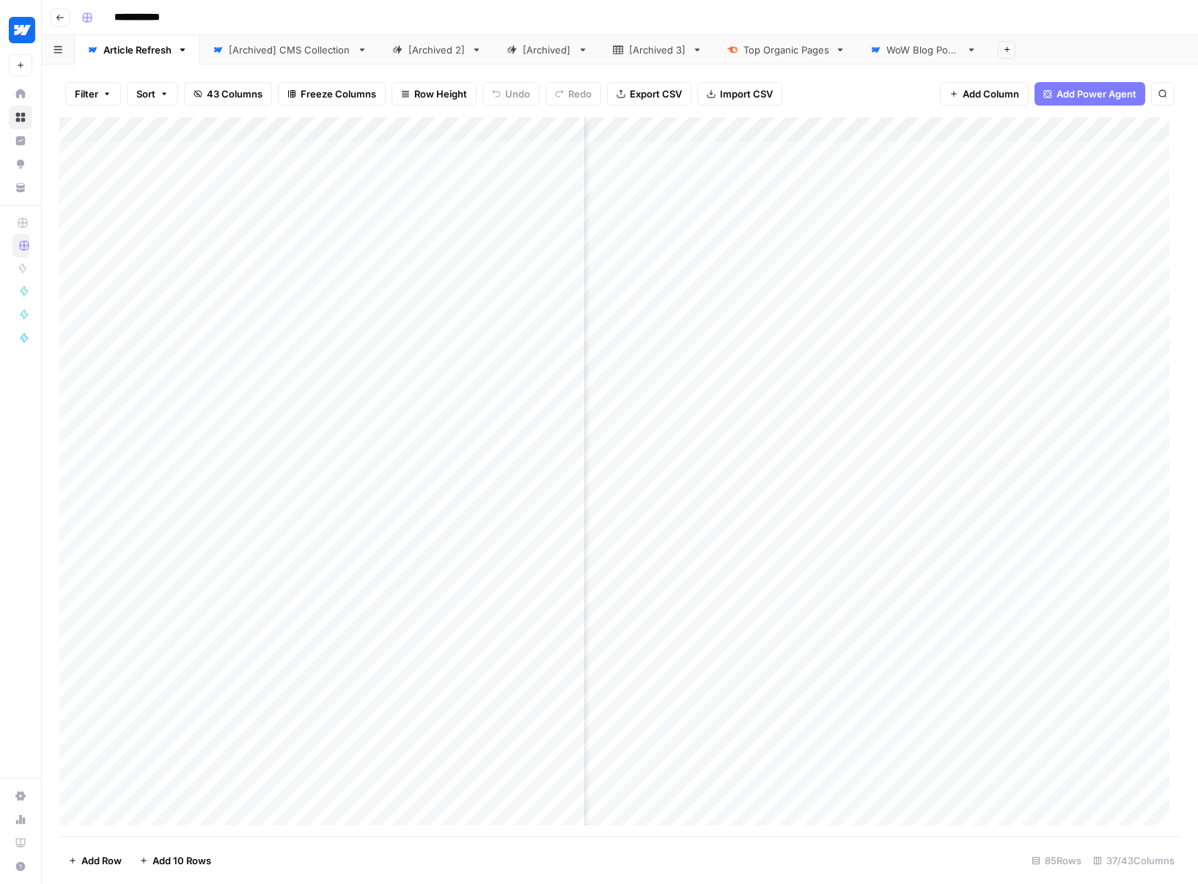
scroll to position [0, 2353]
click at [8, 85] on nav "Home Browse Insights Opportunities Your Data" at bounding box center [20, 140] width 41 height 129
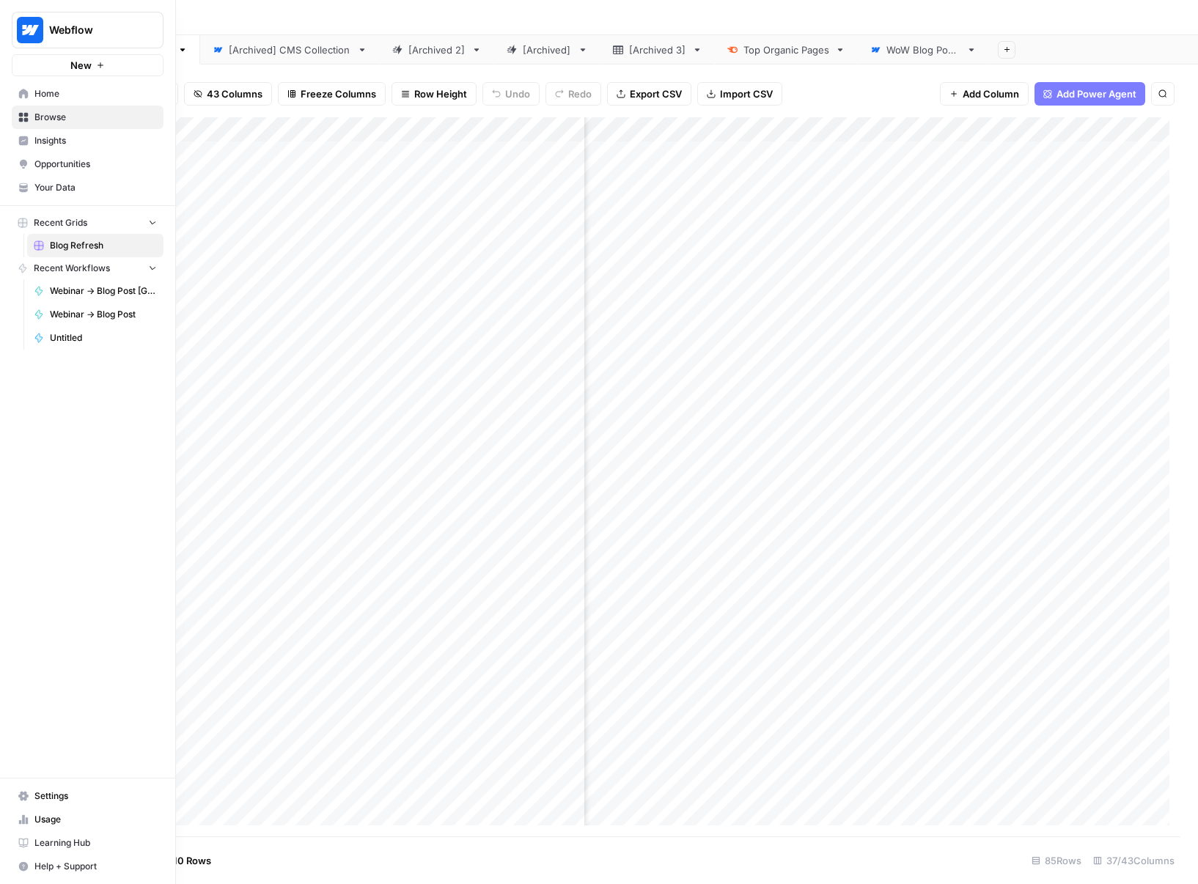
click at [23, 93] on icon at bounding box center [24, 94] width 10 height 10
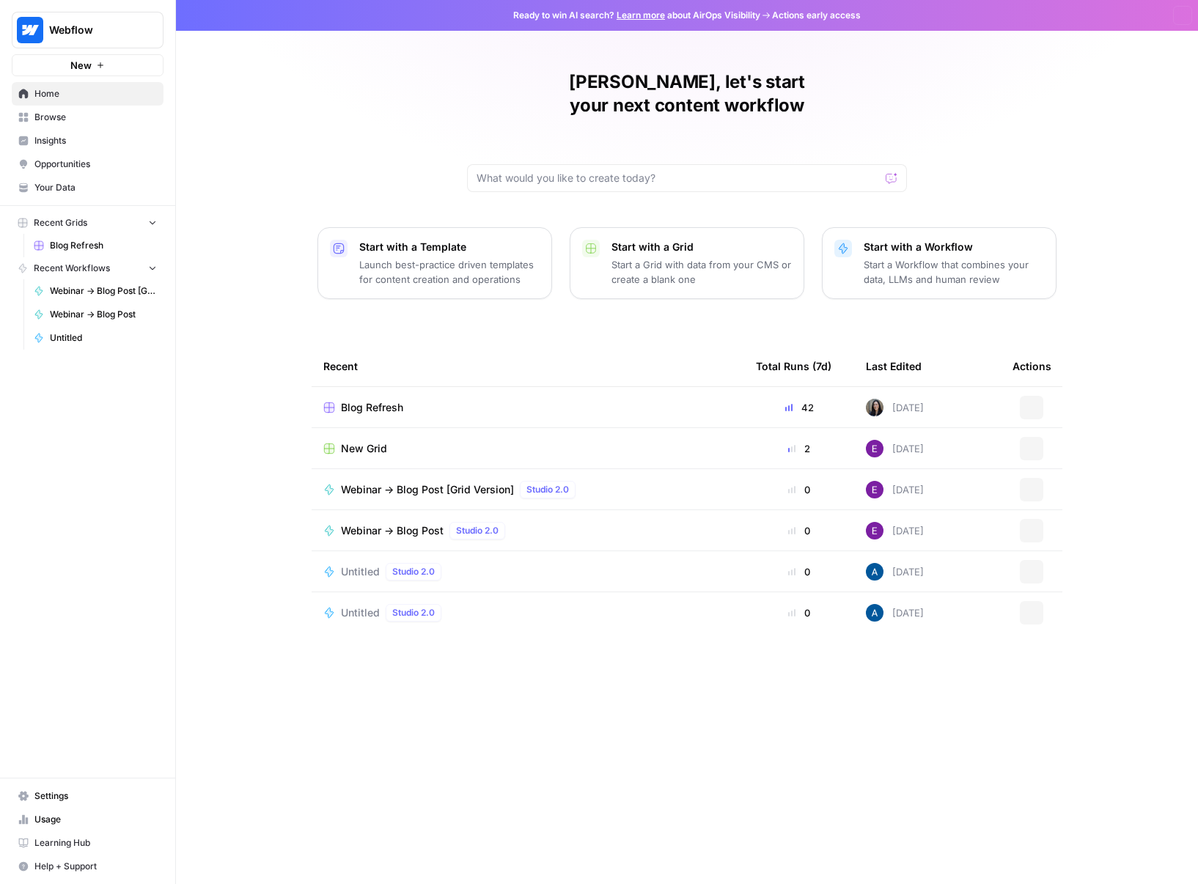
click at [23, 93] on icon at bounding box center [24, 94] width 10 height 10
click at [24, 93] on icon at bounding box center [24, 94] width 10 height 10
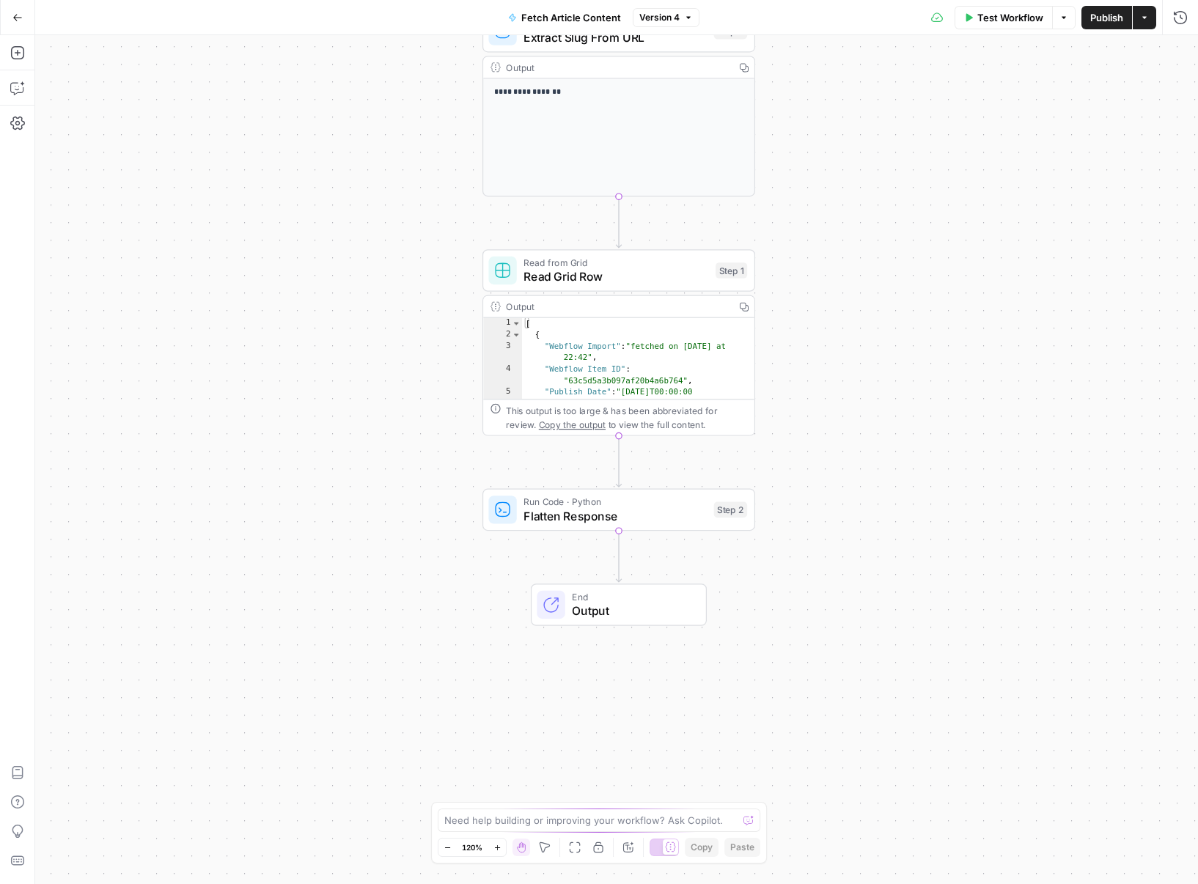
drag, startPoint x: 855, startPoint y: 452, endPoint x: 853, endPoint y: 225, distance: 226.6
click at [853, 225] on div "**********" at bounding box center [616, 459] width 1163 height 849
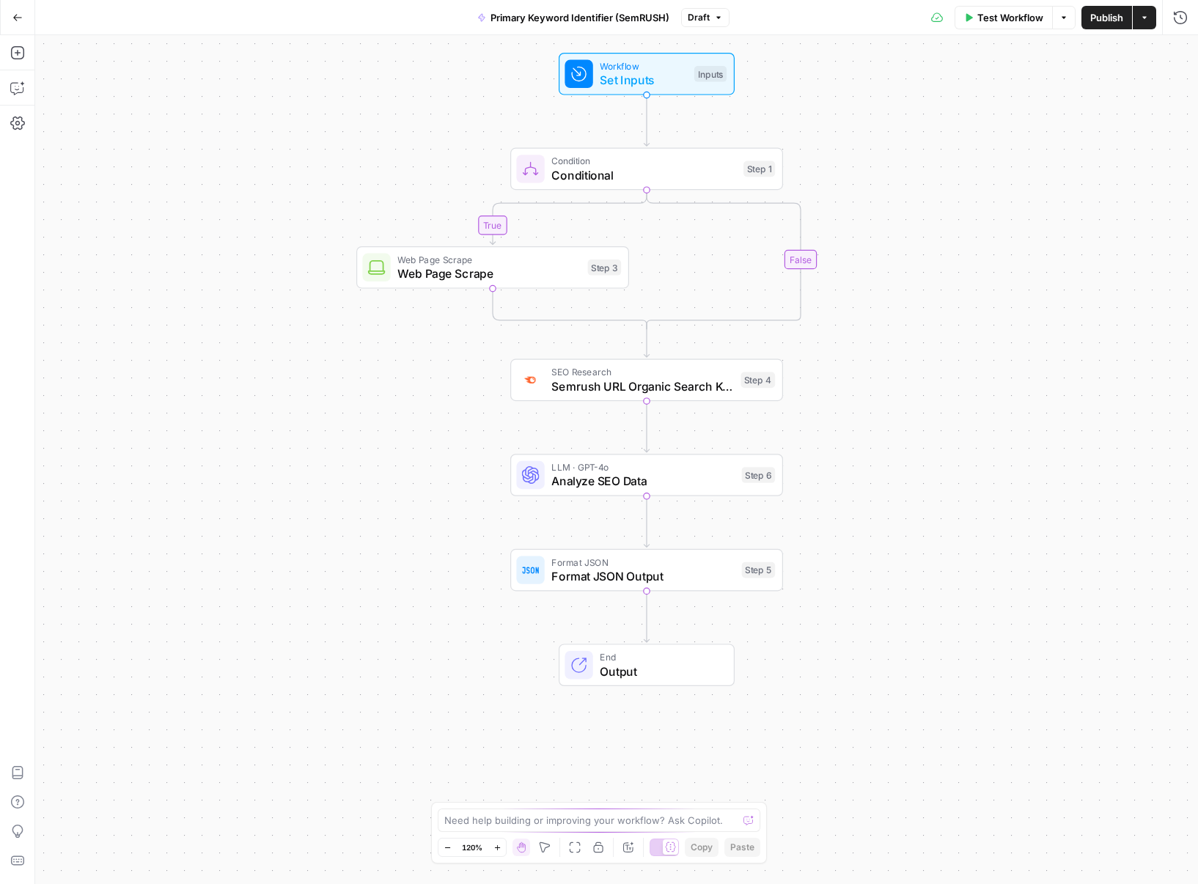
drag, startPoint x: 1036, startPoint y: 348, endPoint x: 975, endPoint y: 228, distance: 134.5
click at [979, 240] on div "true false Workflow Set Inputs Inputs Condition Conditional Step 1 Web Page Scr…" at bounding box center [616, 459] width 1163 height 849
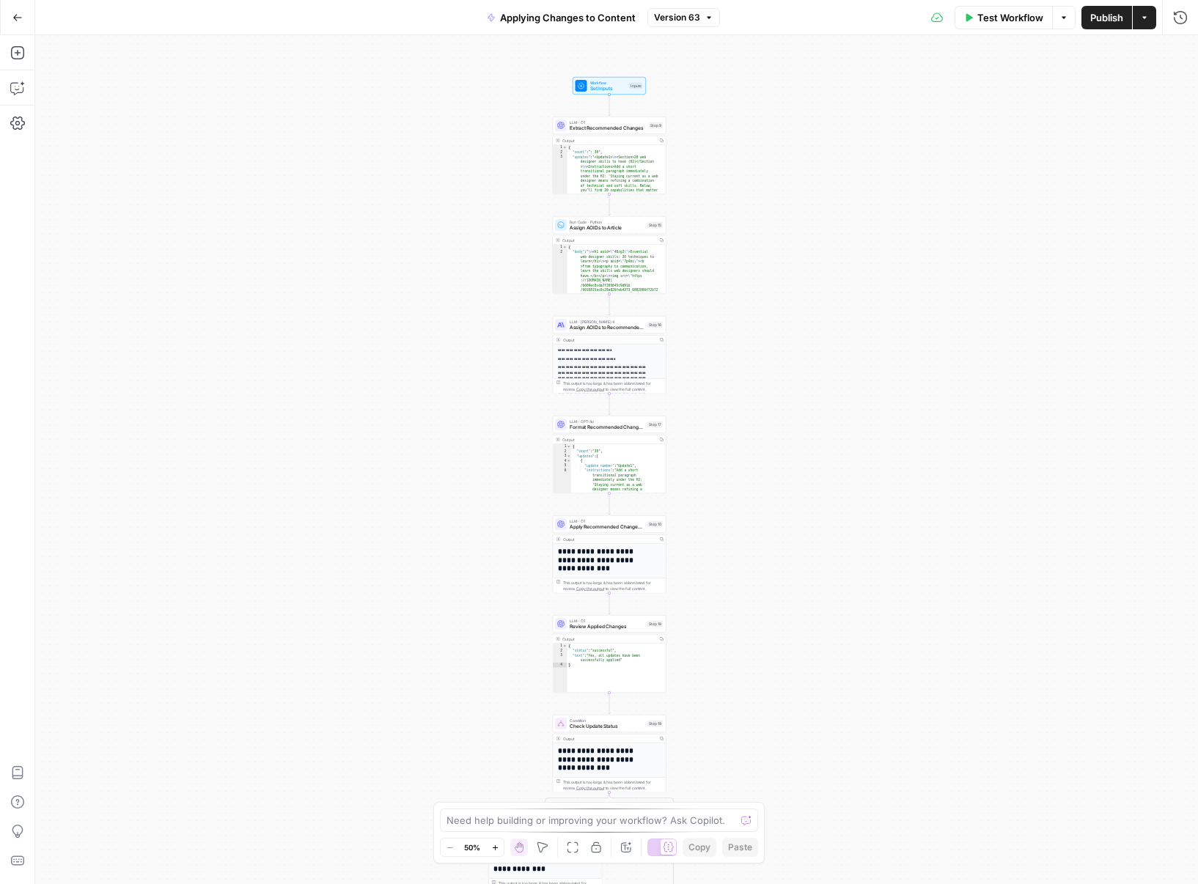
drag, startPoint x: 833, startPoint y: 144, endPoint x: 827, endPoint y: 157, distance: 14.4
click at [827, 160] on div "true false Workflow Set Inputs Inputs LLM · O1 Extract Recommended Changes Step…" at bounding box center [616, 459] width 1163 height 849
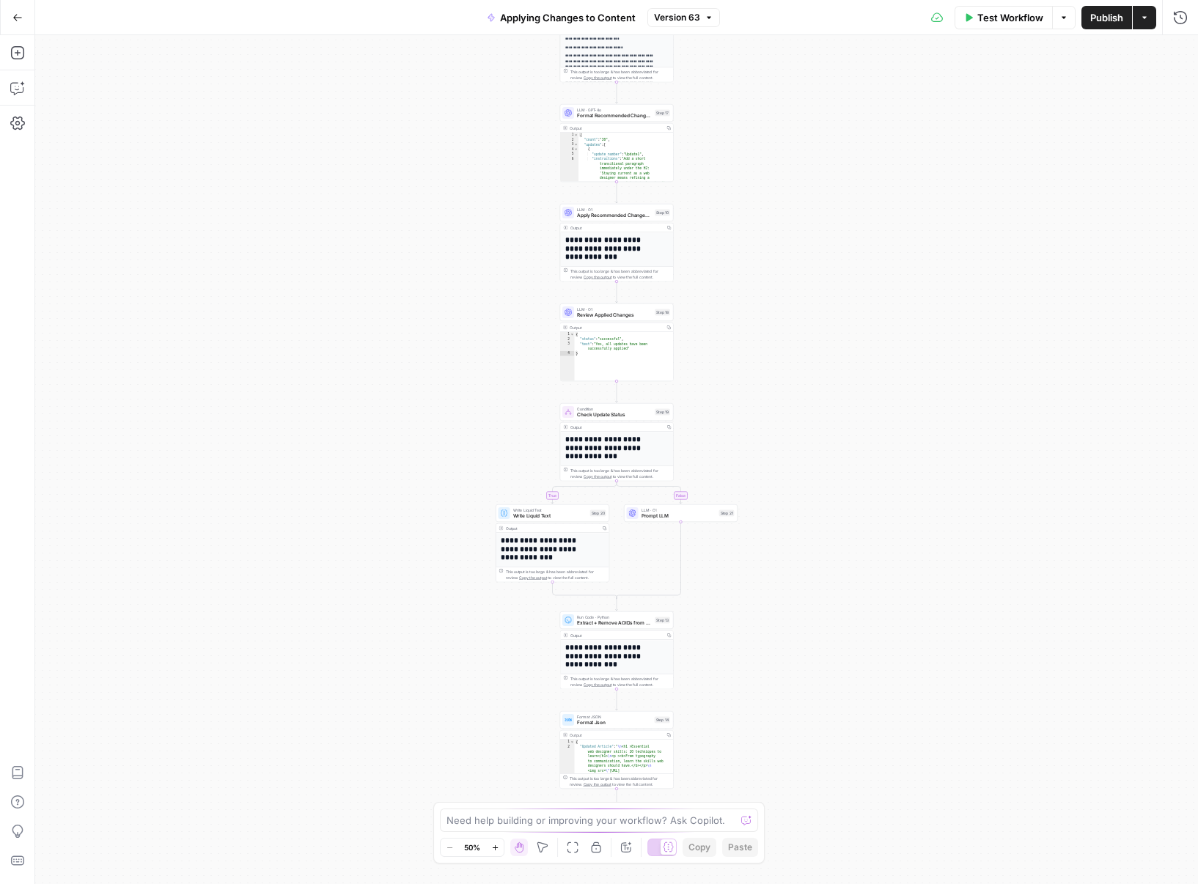
drag, startPoint x: 800, startPoint y: 419, endPoint x: 805, endPoint y: 227, distance: 192.2
click at [805, 230] on div "true false Workflow Set Inputs Inputs LLM · O1 Extract Recommended Changes Step…" at bounding box center [616, 459] width 1163 height 849
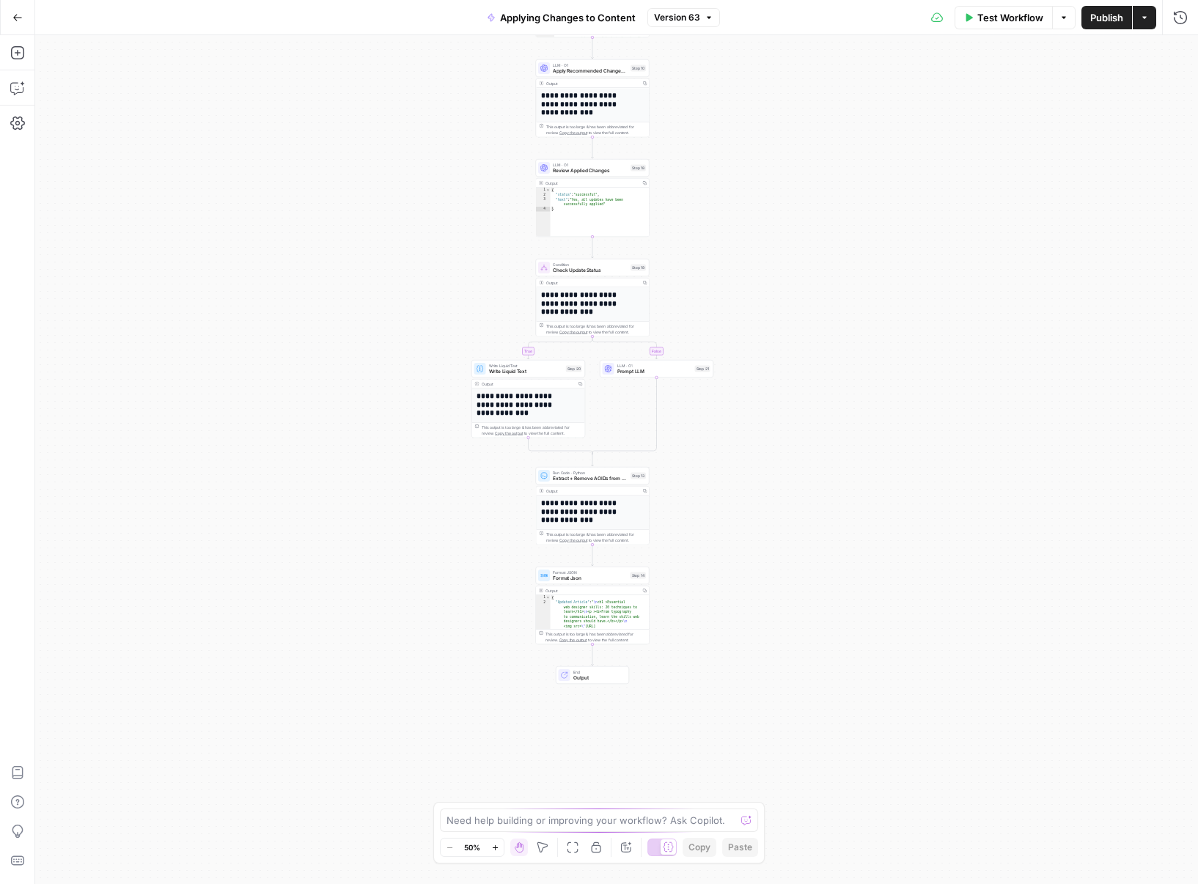
drag, startPoint x: 811, startPoint y: 392, endPoint x: 782, endPoint y: 243, distance: 151.7
click at [783, 235] on div "true false Workflow Set Inputs Inputs LLM · O1 Extract Recommended Changes Step…" at bounding box center [616, 459] width 1163 height 849
